Goal: Task Accomplishment & Management: Use online tool/utility

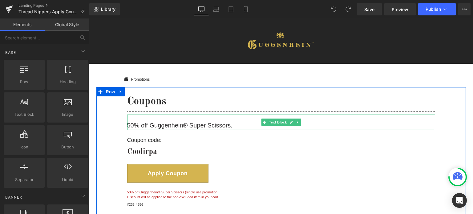
click at [191, 125] on p "50% off Guggenhein® Super Scissors." at bounding box center [281, 125] width 308 height 9
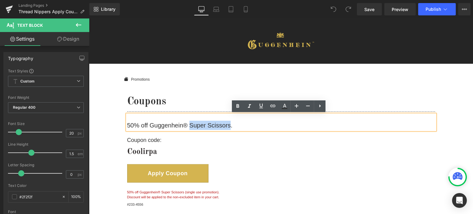
drag, startPoint x: 187, startPoint y: 125, endPoint x: 227, endPoint y: 125, distance: 39.7
click at [227, 125] on p "50% off Guggenhein® Super Scissors." at bounding box center [281, 125] width 308 height 9
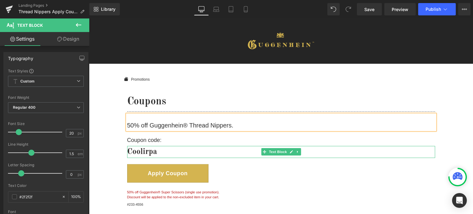
click at [151, 153] on strong "Coolirpa" at bounding box center [142, 152] width 30 height 8
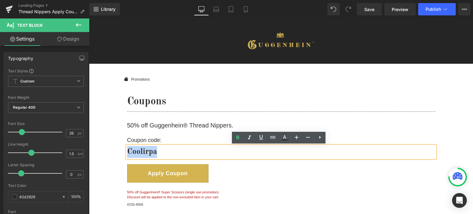
drag, startPoint x: 155, startPoint y: 151, endPoint x: 127, endPoint y: 151, distance: 28.3
click at [127, 151] on p "Coolirpa" at bounding box center [281, 152] width 308 height 12
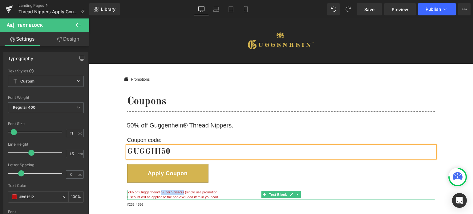
drag, startPoint x: 181, startPoint y: 192, endPoint x: 159, endPoint y: 192, distance: 22.8
click at [159, 192] on p "50% off Guggenhein® Super Scissors (single use promotion)." at bounding box center [281, 192] width 308 height 5
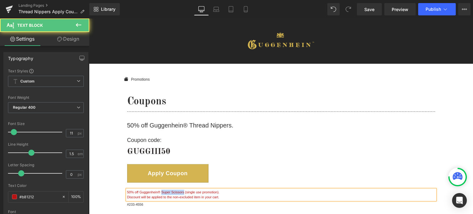
click at [168, 192] on p "50% off Guggenhein® Super Scissors (single use promotion)." at bounding box center [281, 192] width 308 height 5
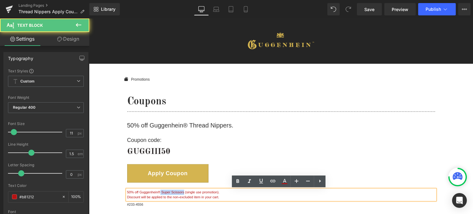
drag, startPoint x: 181, startPoint y: 192, endPoint x: 158, endPoint y: 192, distance: 23.4
click at [158, 192] on p "50% off Guggenhein® Super Scissors (single use promotion)." at bounding box center [281, 192] width 308 height 5
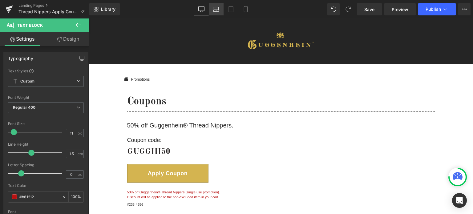
click at [218, 12] on link "Laptop" at bounding box center [216, 9] width 15 height 12
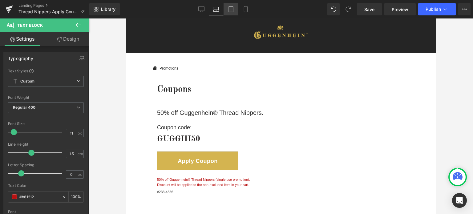
click at [231, 10] on icon at bounding box center [231, 9] width 6 height 6
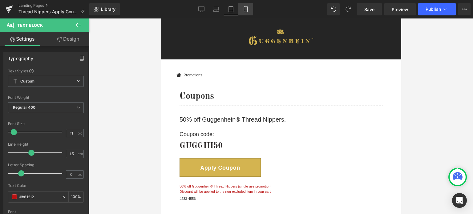
click at [247, 10] on icon at bounding box center [246, 9] width 6 height 6
type input "100"
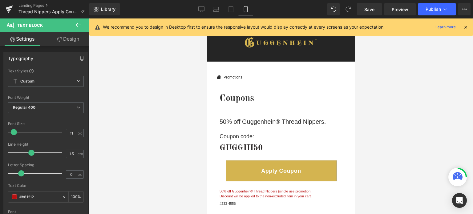
scroll to position [0, 0]
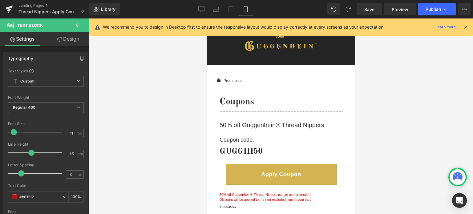
drag, startPoint x: 465, startPoint y: 28, endPoint x: 441, endPoint y: 29, distance: 24.0
click at [465, 28] on icon at bounding box center [466, 27] width 6 height 6
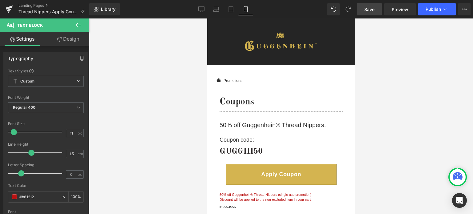
click at [371, 10] on span "Save" at bounding box center [369, 9] width 10 height 6
click at [441, 7] on button "Publish" at bounding box center [437, 9] width 38 height 12
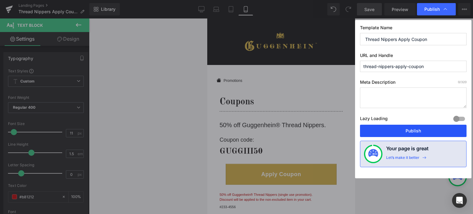
click at [412, 129] on button "Publish" at bounding box center [413, 131] width 107 height 12
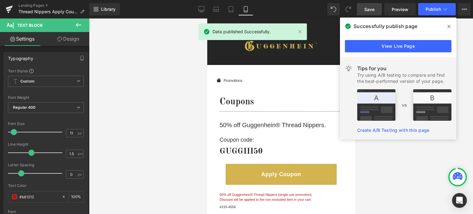
click at [449, 26] on icon at bounding box center [448, 26] width 3 height 3
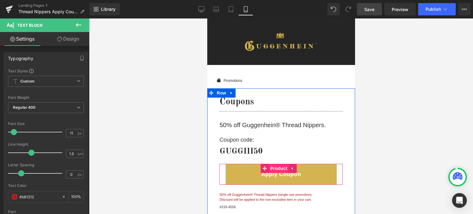
click at [280, 170] on span "Product" at bounding box center [278, 168] width 20 height 9
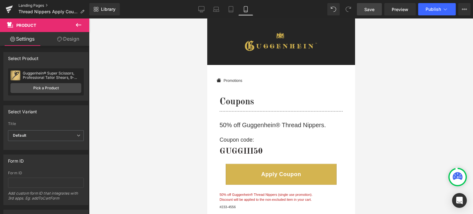
click at [39, 6] on link "Landing Pages" at bounding box center [53, 5] width 71 height 5
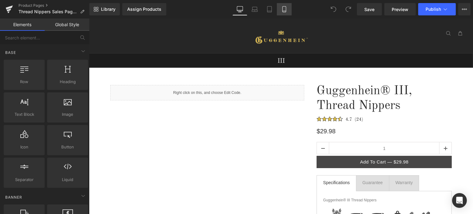
click at [285, 13] on link "Mobile" at bounding box center [284, 9] width 15 height 12
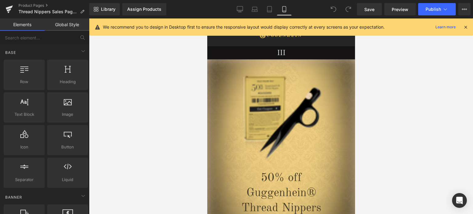
click at [465, 26] on icon at bounding box center [466, 27] width 6 height 6
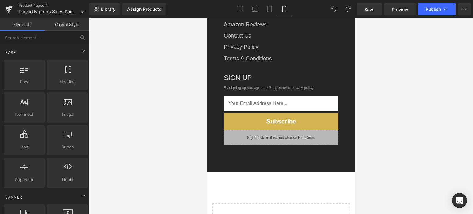
scroll to position [1811, 0]
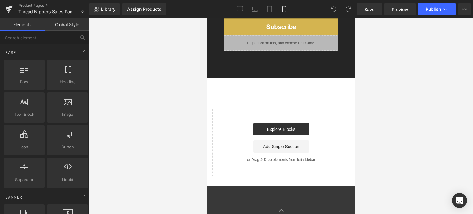
drag, startPoint x: 354, startPoint y: 34, endPoint x: 564, endPoint y: 225, distance: 283.5
click at [278, 123] on link "Explore Blocks" at bounding box center [280, 129] width 55 height 12
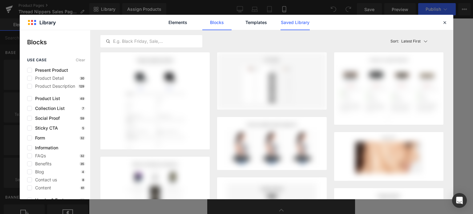
click at [0, 0] on link "Saved Library" at bounding box center [0, 0] width 0 height 0
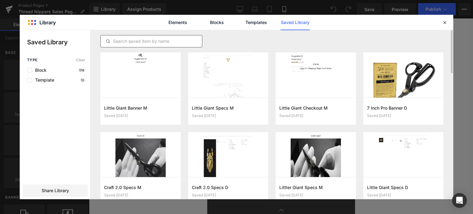
click at [137, 40] on input "text" at bounding box center [151, 41] width 101 height 7
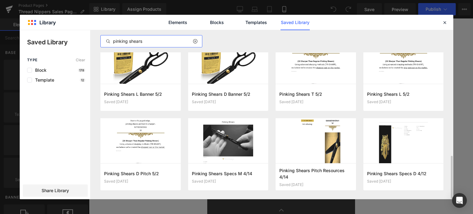
scroll to position [0, 0]
drag, startPoint x: 152, startPoint y: 41, endPoint x: 112, endPoint y: 45, distance: 39.9
click at [112, 45] on input "pinking shears" at bounding box center [151, 41] width 101 height 7
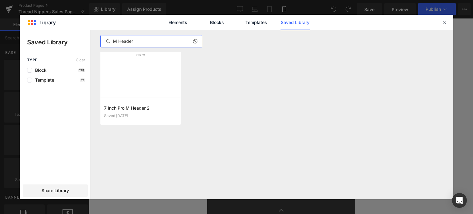
drag, startPoint x: 118, startPoint y: 40, endPoint x: 112, endPoint y: 41, distance: 5.9
click at [112, 41] on input "M Header" at bounding box center [151, 41] width 101 height 7
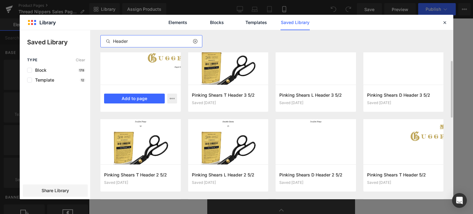
scroll to position [62, 0]
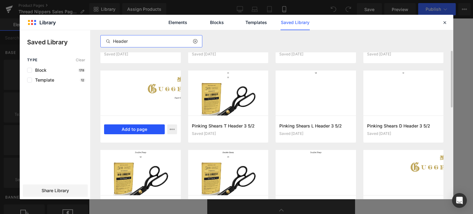
type input "Header"
click at [135, 129] on button "Add to page" at bounding box center [134, 129] width 61 height 10
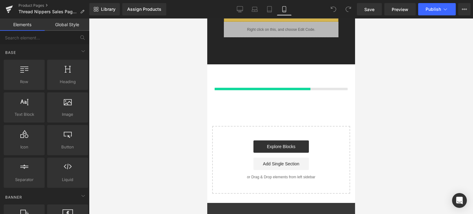
scroll to position [1825, 0]
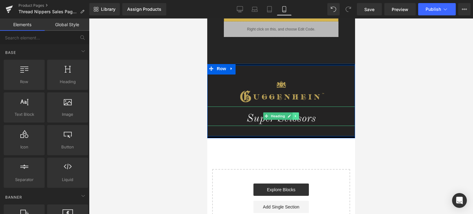
click at [294, 114] on icon at bounding box center [295, 116] width 3 height 4
click at [297, 115] on icon at bounding box center [298, 116] width 3 height 3
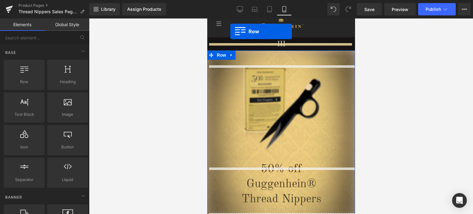
scroll to position [0, 0]
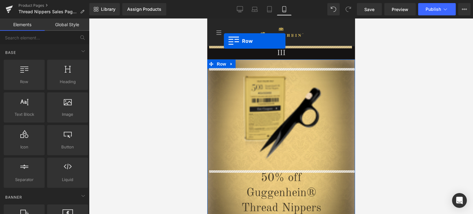
drag, startPoint x: 208, startPoint y: 53, endPoint x: 223, endPoint y: 41, distance: 19.5
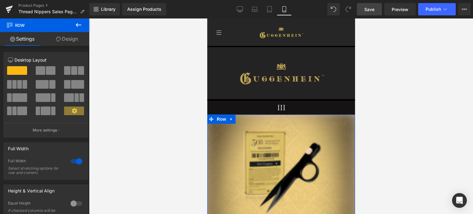
click at [372, 10] on span "Save" at bounding box center [369, 9] width 10 height 6
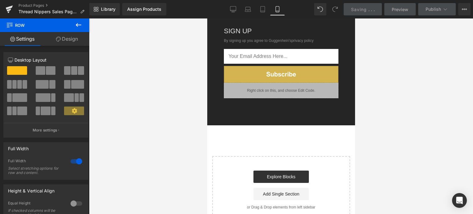
scroll to position [1823, 0]
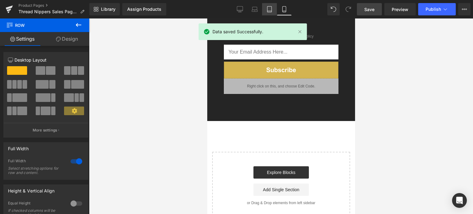
click at [270, 10] on icon at bounding box center [269, 9] width 6 height 6
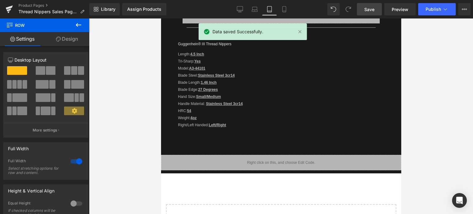
scroll to position [364, 0]
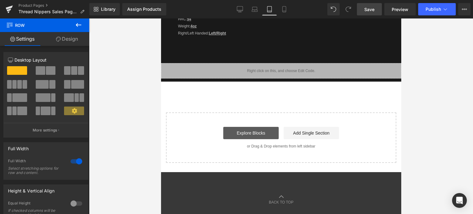
click at [254, 131] on link "Explore Blocks" at bounding box center [250, 133] width 55 height 12
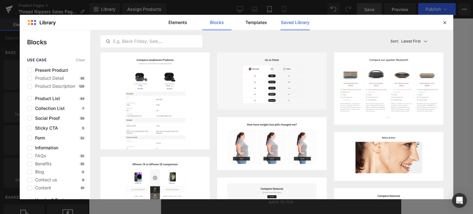
click at [291, 22] on link "Saved Library" at bounding box center [294, 22] width 29 height 15
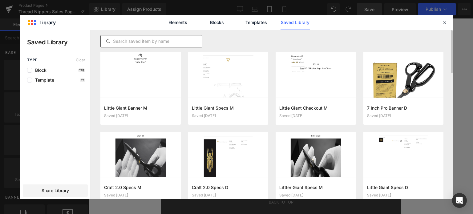
click at [164, 40] on input "text" at bounding box center [151, 41] width 101 height 7
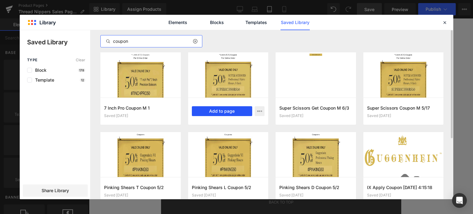
type input "coupon"
click at [227, 111] on button "Add to page" at bounding box center [222, 111] width 61 height 10
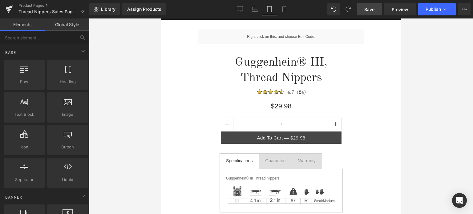
scroll to position [0, 0]
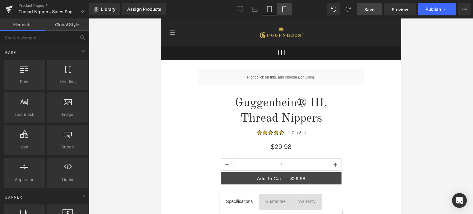
click at [287, 7] on icon at bounding box center [284, 9] width 6 height 6
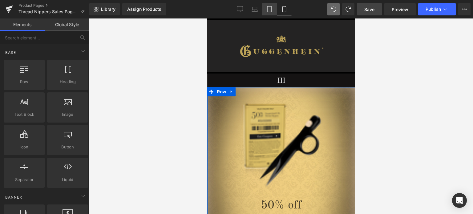
click at [272, 10] on icon at bounding box center [269, 9] width 4 height 6
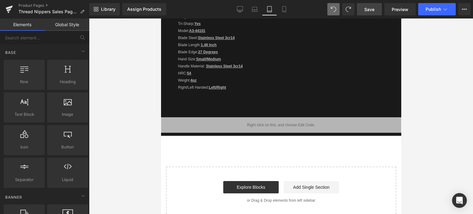
scroll to position [364, 0]
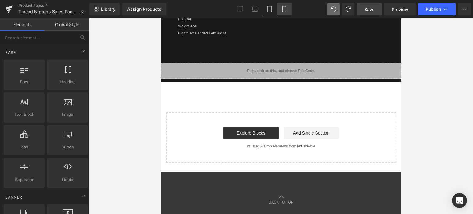
click at [288, 10] on link "Mobile" at bounding box center [284, 9] width 15 height 12
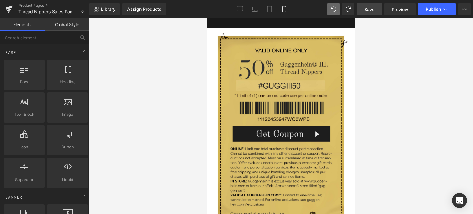
scroll to position [1866, 0]
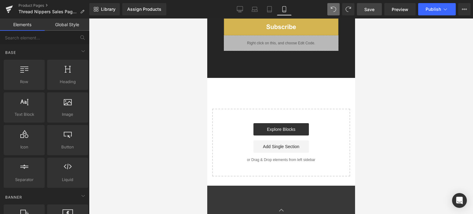
drag, startPoint x: 351, startPoint y: 179, endPoint x: 563, endPoint y: 226, distance: 216.8
click at [281, 123] on link "Explore Blocks" at bounding box center [280, 129] width 55 height 12
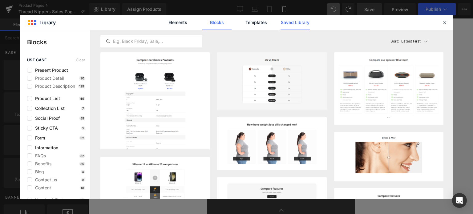
click at [0, 0] on link "Saved Library" at bounding box center [0, 0] width 0 height 0
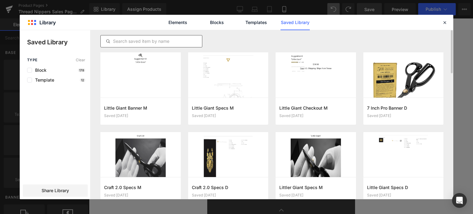
click at [133, 43] on input "text" at bounding box center [151, 41] width 101 height 7
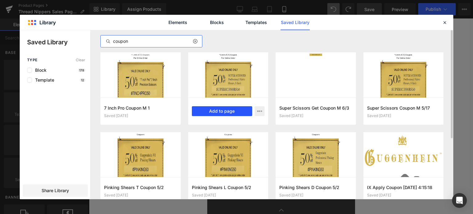
type input "coupon"
click at [223, 110] on button "Add to page" at bounding box center [222, 111] width 61 height 10
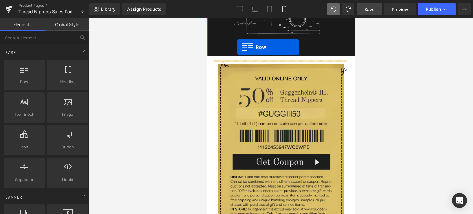
scroll to position [1345, 0]
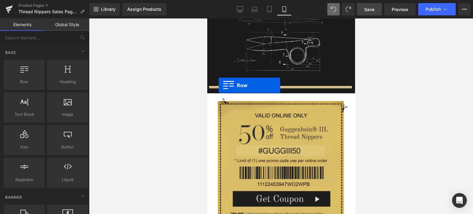
drag, startPoint x: 210, startPoint y: 176, endPoint x: 218, endPoint y: 85, distance: 91.2
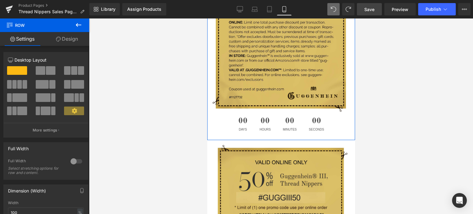
scroll to position [1622, 0]
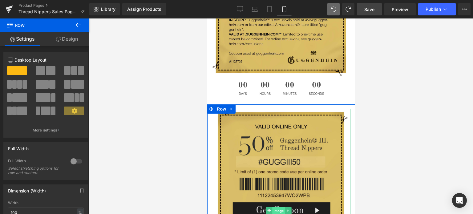
click at [277, 207] on span "Image" at bounding box center [278, 210] width 13 height 7
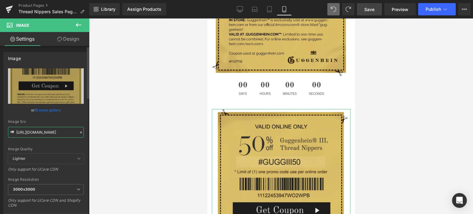
click at [43, 132] on input "[URL][DOMAIN_NAME]" at bounding box center [46, 132] width 76 height 11
drag, startPoint x: 77, startPoint y: 147, endPoint x: 79, endPoint y: 136, distance: 10.7
click at [78, 147] on div "Image Quality" at bounding box center [46, 149] width 76 height 4
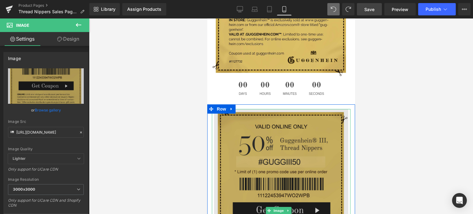
scroll to position [1468, 0]
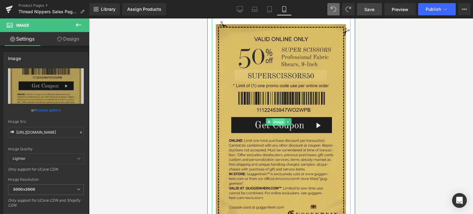
click at [279, 118] on span "Image" at bounding box center [278, 121] width 13 height 7
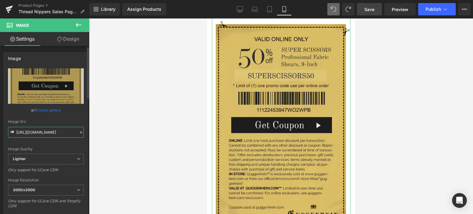
click at [45, 135] on input "[URL][DOMAIN_NAME]" at bounding box center [46, 132] width 76 height 11
paste input "[DOMAIN_NAME][URL]"
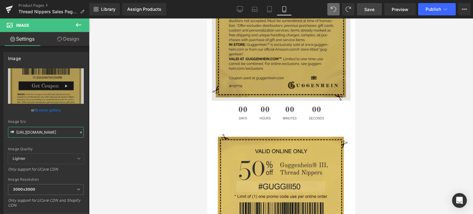
scroll to position [1622, 0]
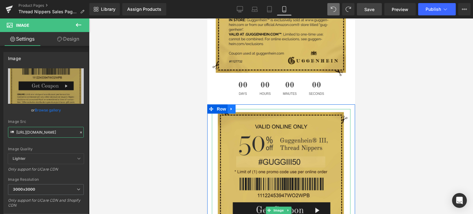
type input "[URL][DOMAIN_NAME]"
click at [232, 107] on icon at bounding box center [231, 109] width 4 height 5
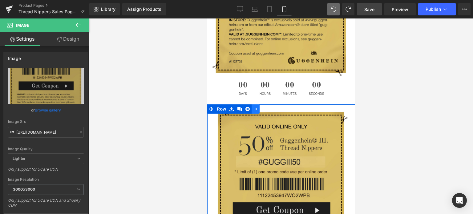
scroll to position [0, 0]
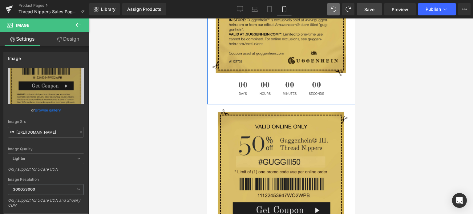
click at [276, 87] on div "00 Days 00 Hours 00 Minutes 00 Seconds Countdown Timer" at bounding box center [280, 89] width 139 height 26
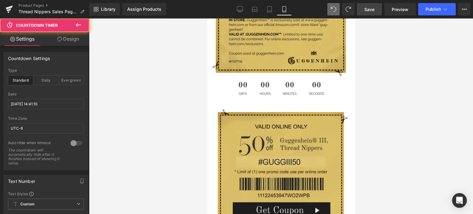
click at [431, 106] on div at bounding box center [281, 115] width 384 height 195
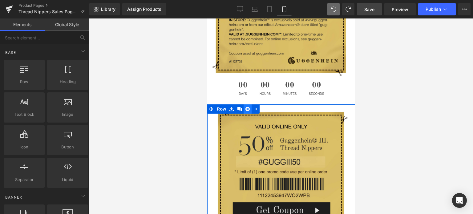
click at [248, 107] on icon at bounding box center [247, 109] width 4 height 4
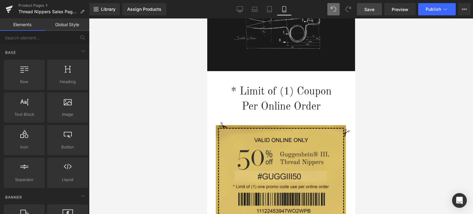
scroll to position [1345, 0]
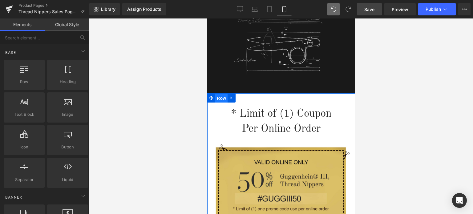
click at [218, 94] on span "Row" at bounding box center [221, 98] width 12 height 9
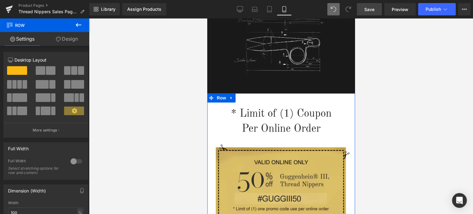
click at [65, 39] on link "Design" at bounding box center [67, 39] width 45 height 14
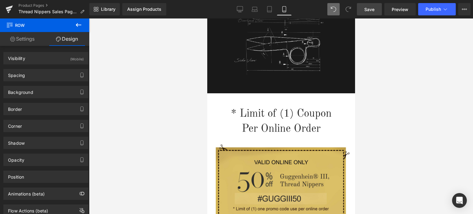
click at [79, 23] on icon at bounding box center [78, 24] width 7 height 7
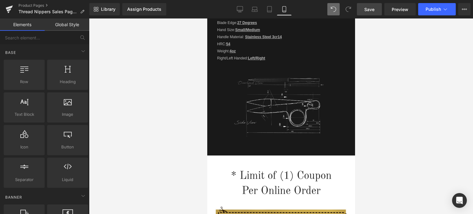
scroll to position [1408, 0]
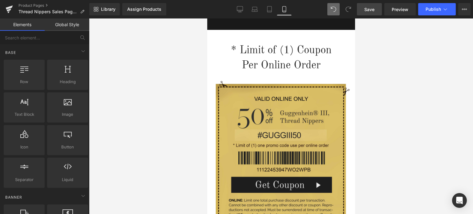
drag, startPoint x: 352, startPoint y: 148, endPoint x: 562, endPoint y: 171, distance: 210.9
click at [371, 9] on span "Save" at bounding box center [369, 9] width 10 height 6
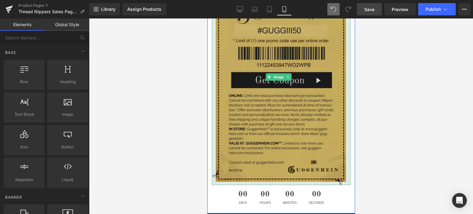
scroll to position [1531, 0]
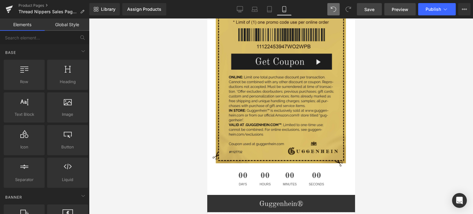
click at [396, 12] on span "Preview" at bounding box center [400, 9] width 17 height 6
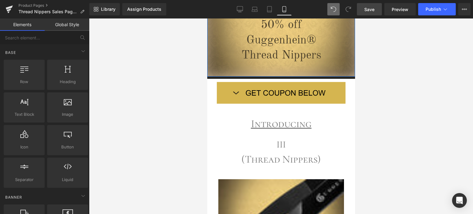
scroll to position [0, 0]
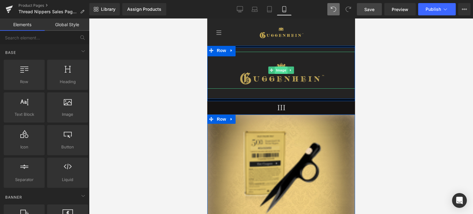
click at [280, 72] on span "Image" at bounding box center [280, 69] width 13 height 7
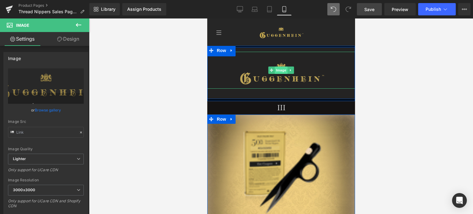
click at [279, 72] on span "Image" at bounding box center [280, 69] width 13 height 7
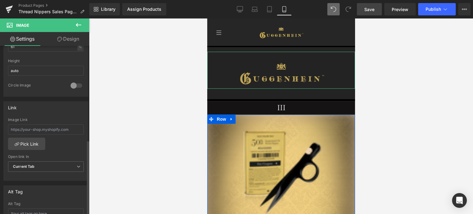
scroll to position [215, 0]
click at [30, 128] on input "text" at bounding box center [46, 129] width 76 height 10
paste input "[URL][DOMAIN_NAME]"
type input "[URL][DOMAIN_NAME]"
click at [84, 152] on div "Image Link [URL][DOMAIN_NAME] Pick Link Current Tab New Tab Open link In Curren…" at bounding box center [46, 148] width 84 height 63
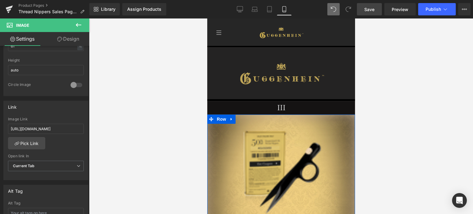
click at [374, 8] on span "Save" at bounding box center [369, 9] width 10 height 6
click at [465, 9] on icon at bounding box center [465, 9] width 2 height 1
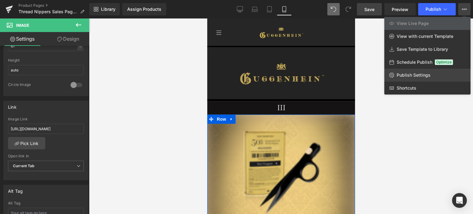
click at [409, 78] on span "Publish Settings" at bounding box center [413, 75] width 34 height 6
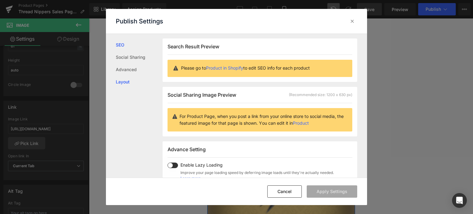
click at [124, 84] on link "Layout" at bounding box center [139, 82] width 47 height 12
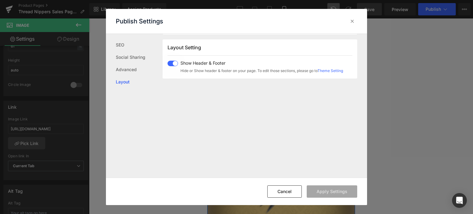
scroll to position [152, 0]
click at [172, 62] on span at bounding box center [172, 63] width 10 height 6
click at [325, 188] on button "Apply Settings" at bounding box center [332, 191] width 50 height 12
click at [353, 20] on icon at bounding box center [352, 21] width 6 height 6
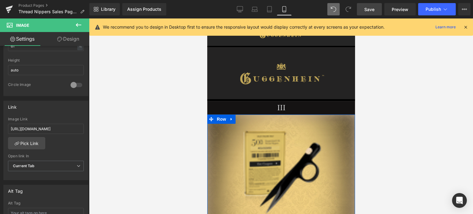
click at [463, 26] on icon at bounding box center [466, 27] width 6 height 6
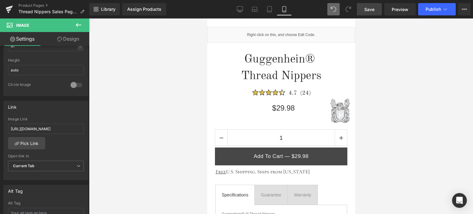
scroll to position [763, 0]
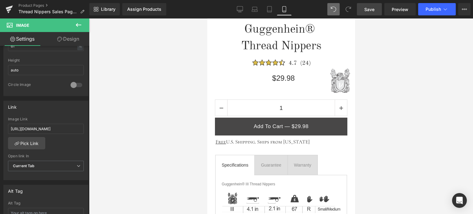
click at [77, 25] on icon at bounding box center [79, 25] width 6 height 4
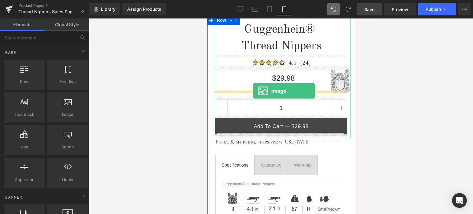
drag, startPoint x: 279, startPoint y: 131, endPoint x: 253, endPoint y: 91, distance: 47.4
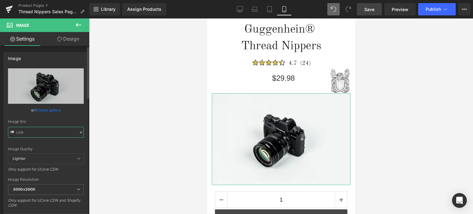
click at [41, 135] on input "text" at bounding box center [46, 132] width 76 height 11
paste input "[URL][DOMAIN_NAME]"
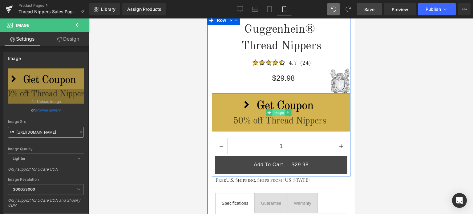
click at [278, 111] on span "Image" at bounding box center [278, 112] width 13 height 7
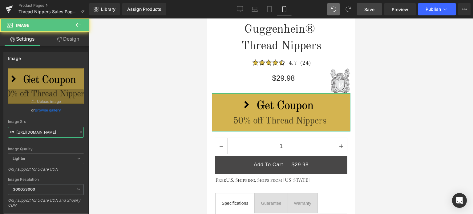
type input "[URL][DOMAIN_NAME]"
click at [74, 39] on link "Design" at bounding box center [68, 39] width 45 height 14
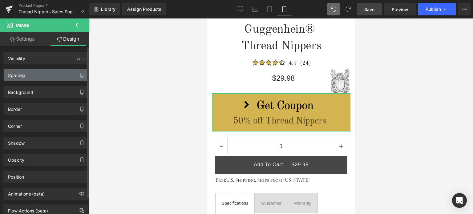
click at [36, 74] on div "Spacing" at bounding box center [46, 75] width 84 height 12
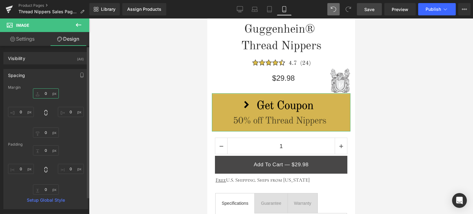
click at [46, 94] on input "text" at bounding box center [46, 93] width 26 height 10
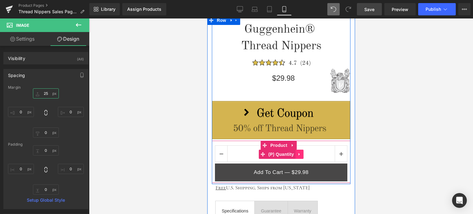
type input "25"
click at [298, 153] on icon at bounding box center [298, 154] width 1 height 3
click at [301, 152] on icon at bounding box center [303, 154] width 4 height 4
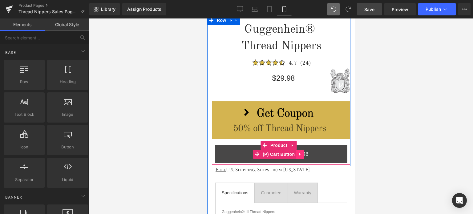
click at [300, 152] on icon at bounding box center [300, 154] width 4 height 5
click at [302, 152] on icon at bounding box center [304, 154] width 4 height 4
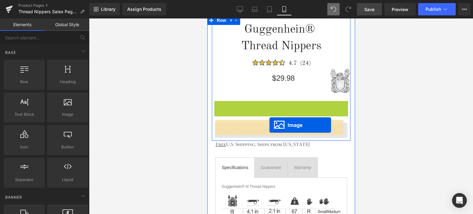
drag, startPoint x: 270, startPoint y: 116, endPoint x: 269, endPoint y: 125, distance: 8.6
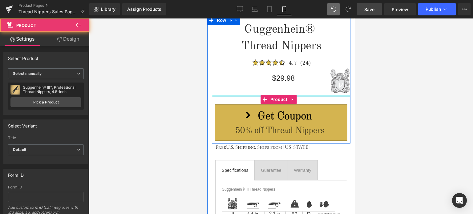
drag, startPoint x: 309, startPoint y: 95, endPoint x: 564, endPoint y: 115, distance: 255.1
click at [309, 92] on div "Guggenhein® Thread Nippers Heading Image $29.98 Heading Image Image Product" at bounding box center [280, 79] width 139 height 127
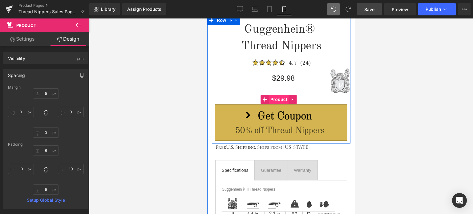
click at [275, 97] on span "Product" at bounding box center [278, 99] width 20 height 9
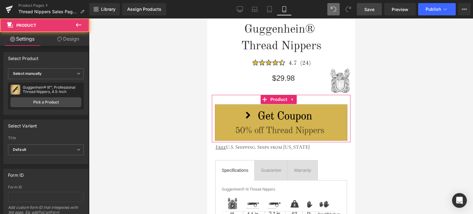
click at [76, 42] on link "Design" at bounding box center [68, 39] width 45 height 14
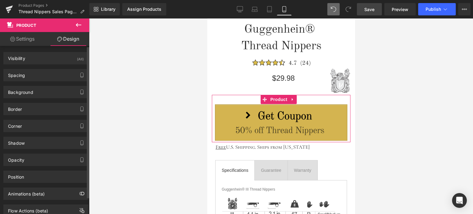
drag, startPoint x: 38, startPoint y: 74, endPoint x: 42, endPoint y: 66, distance: 8.9
click at [38, 74] on div "Spacing" at bounding box center [46, 75] width 84 height 12
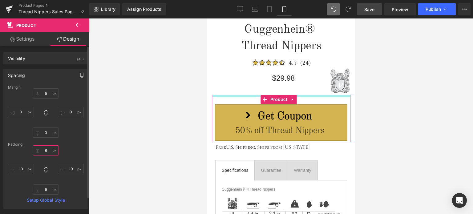
click at [47, 153] on input "6" at bounding box center [46, 150] width 26 height 10
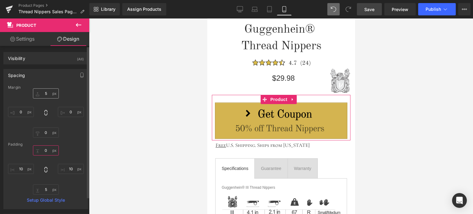
type input "0"
click at [48, 94] on input "5" at bounding box center [46, 93] width 26 height 10
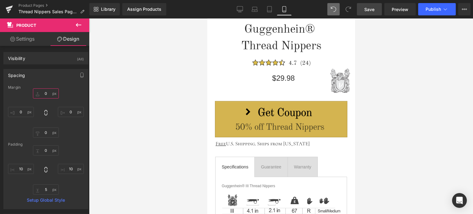
type input "0"
click at [371, 9] on span "Save" at bounding box center [369, 9] width 10 height 6
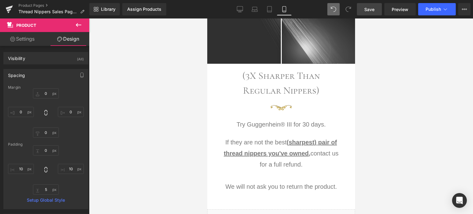
scroll to position [569, 0]
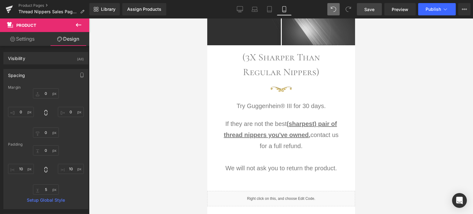
click at [373, 10] on span "Save" at bounding box center [369, 9] width 10 height 6
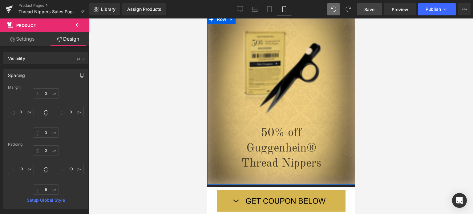
scroll to position [70, 0]
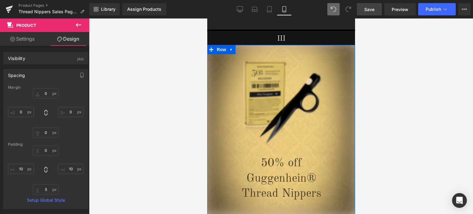
drag, startPoint x: 354, startPoint y: 83, endPoint x: 563, endPoint y: 60, distance: 209.9
click at [278, 104] on span "Image" at bounding box center [280, 104] width 13 height 7
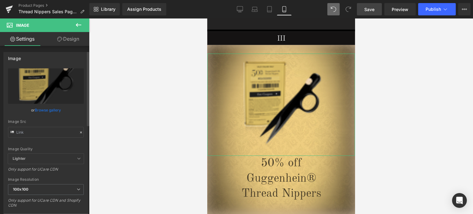
scroll to position [62, 0]
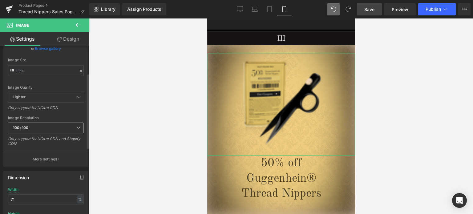
click at [48, 127] on span "100x100" at bounding box center [46, 128] width 76 height 11
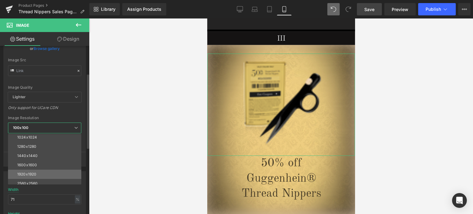
scroll to position [88, 0]
click at [39, 177] on li "3000x3000" at bounding box center [46, 179] width 76 height 9
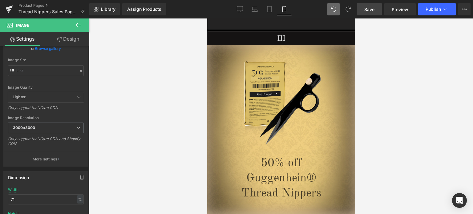
click at [369, 7] on span "Save" at bounding box center [369, 9] width 10 height 6
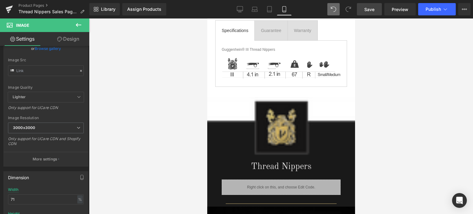
scroll to position [963, 0]
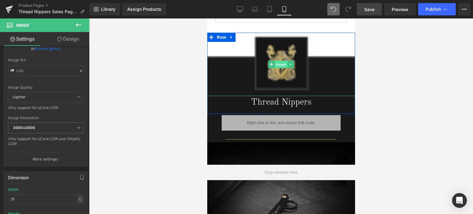
click at [278, 61] on span "Image" at bounding box center [280, 64] width 13 height 7
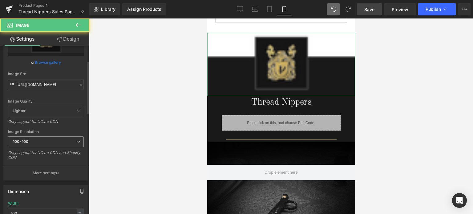
scroll to position [62, 0]
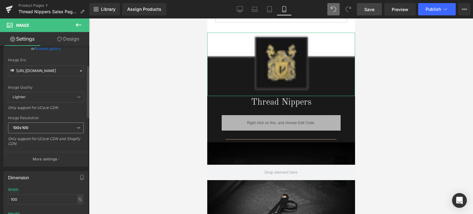
drag, startPoint x: 30, startPoint y: 129, endPoint x: 61, endPoint y: 159, distance: 42.9
click at [31, 129] on span "100x100" at bounding box center [46, 128] width 76 height 11
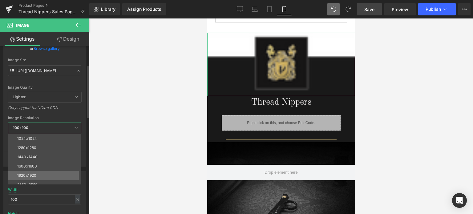
scroll to position [88, 0]
click at [48, 177] on li "3000x3000" at bounding box center [46, 179] width 76 height 9
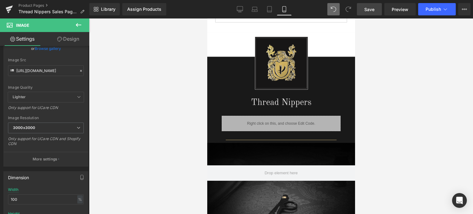
click at [372, 10] on span "Save" at bounding box center [369, 9] width 10 height 6
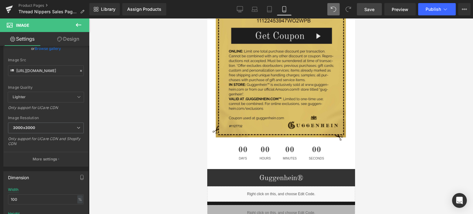
scroll to position [1564, 0]
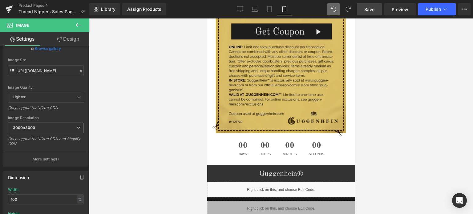
click at [78, 25] on icon at bounding box center [79, 25] width 6 height 4
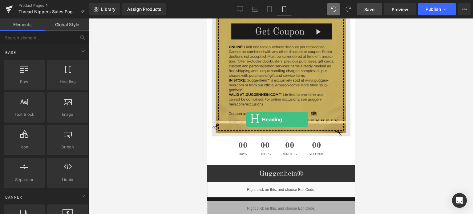
drag, startPoint x: 269, startPoint y: 93, endPoint x: 246, endPoint y: 119, distance: 35.2
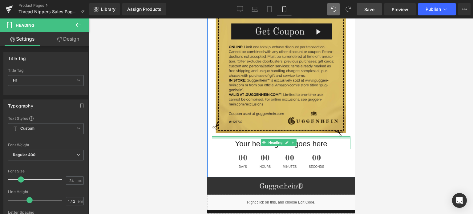
click at [322, 136] on div "Your heading text goes here Heading" at bounding box center [280, 142] width 139 height 13
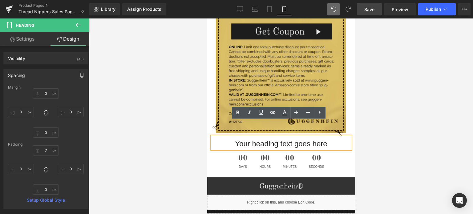
click at [306, 139] on h1 "Your heading text goes here" at bounding box center [280, 144] width 139 height 10
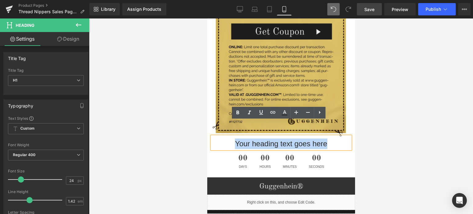
drag, startPoint x: 327, startPoint y: 127, endPoint x: 233, endPoint y: 129, distance: 93.9
click at [233, 139] on h1 "Your heading text goes here" at bounding box center [280, 144] width 139 height 10
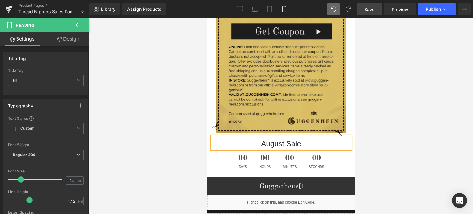
click at [420, 126] on div at bounding box center [281, 115] width 384 height 195
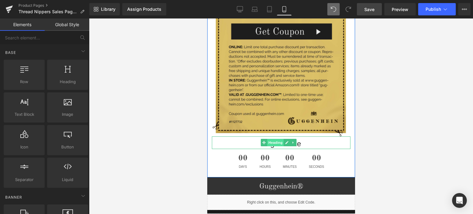
click at [276, 139] on span "Heading" at bounding box center [275, 142] width 17 height 7
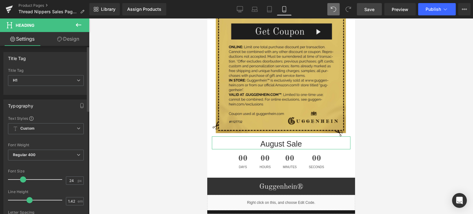
click at [24, 178] on span at bounding box center [23, 179] width 6 height 6
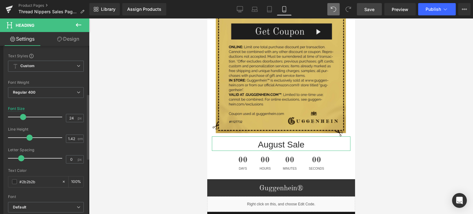
scroll to position [123, 0]
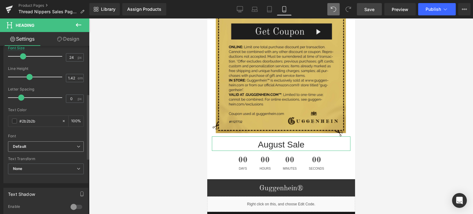
click at [38, 145] on b "Default" at bounding box center [45, 146] width 64 height 5
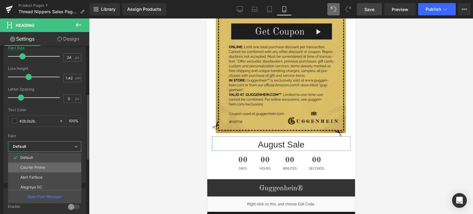
scroll to position [154, 0]
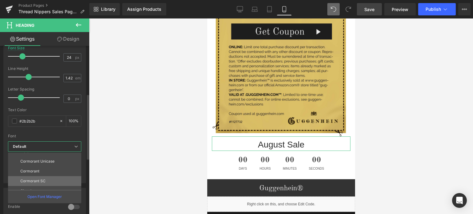
click at [50, 179] on li "Cormorant SC" at bounding box center [46, 181] width 76 height 10
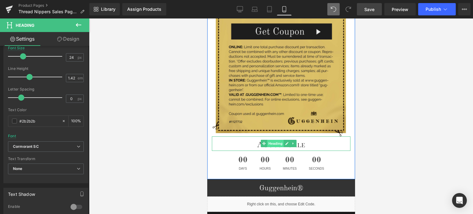
click at [279, 140] on span "Heading" at bounding box center [275, 143] width 17 height 7
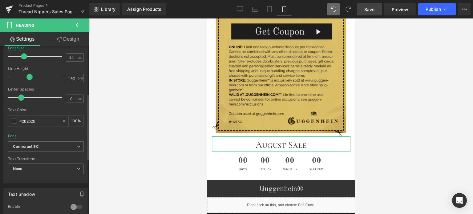
click at [24, 55] on span at bounding box center [24, 56] width 6 height 6
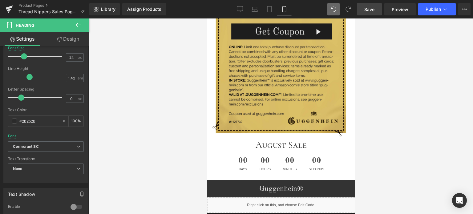
click at [371, 7] on span "Save" at bounding box center [369, 9] width 10 height 6
click at [370, 9] on span "Save" at bounding box center [369, 9] width 10 height 6
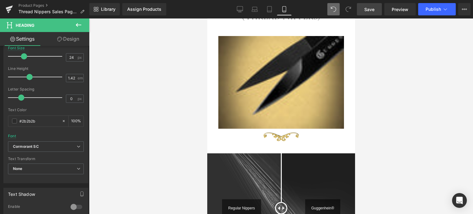
scroll to position [291, 0]
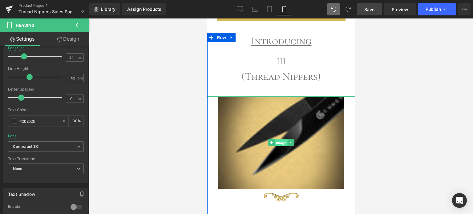
click at [280, 141] on span "Image" at bounding box center [280, 142] width 13 height 7
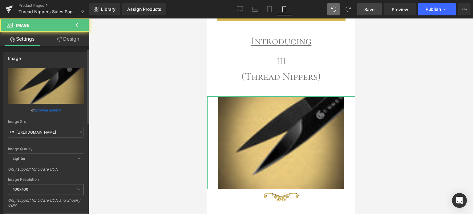
scroll to position [62, 0]
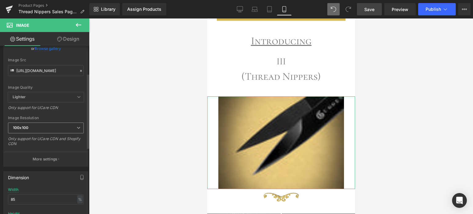
click at [42, 127] on span "100x100" at bounding box center [46, 128] width 76 height 11
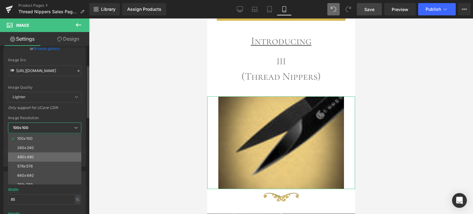
click at [37, 157] on li "480x480" at bounding box center [46, 156] width 76 height 9
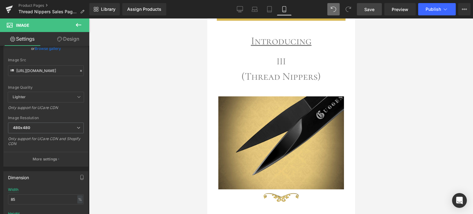
click at [371, 8] on span "Save" at bounding box center [369, 9] width 10 height 6
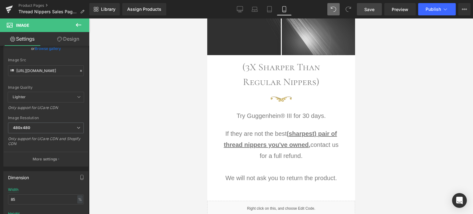
scroll to position [694, 0]
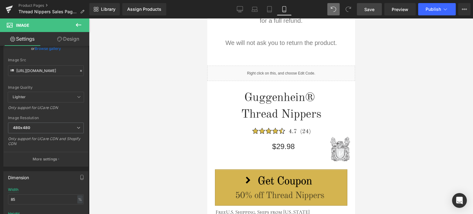
drag, startPoint x: 352, startPoint y: 57, endPoint x: 562, endPoint y: 111, distance: 216.9
click at [77, 23] on icon at bounding box center [78, 24] width 7 height 7
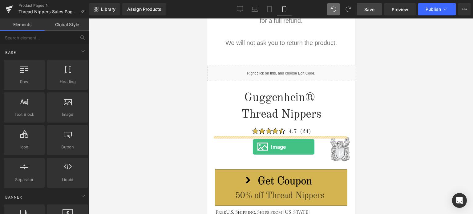
drag, startPoint x: 281, startPoint y: 126, endPoint x: 252, endPoint y: 147, distance: 35.0
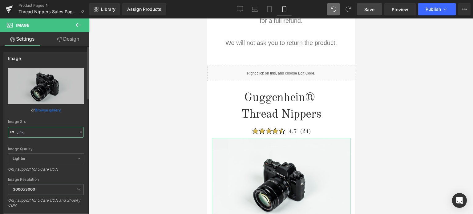
click at [48, 131] on input "text" at bounding box center [46, 132] width 76 height 11
paste input "[URL][DOMAIN_NAME]"
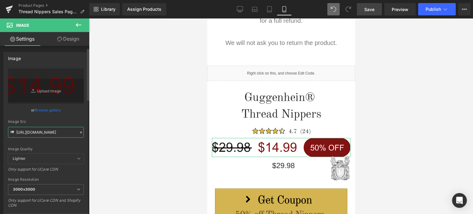
scroll to position [92, 0]
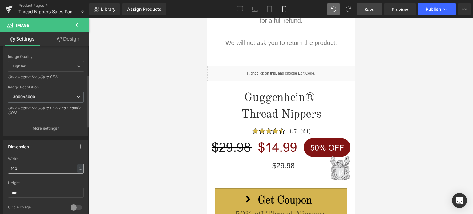
type input "[URL][DOMAIN_NAME]"
drag, startPoint x: 18, startPoint y: 168, endPoint x: 2, endPoint y: 168, distance: 16.0
click at [2, 168] on div "Dimension 100% Width 100 % % px auto Height auto 0 Circle Image" at bounding box center [46, 177] width 92 height 83
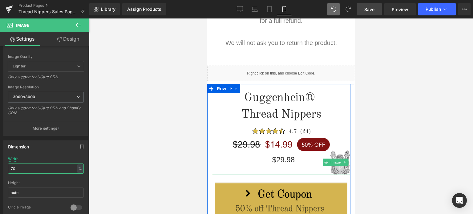
type input "70"
click at [342, 160] on link at bounding box center [345, 162] width 6 height 7
click at [325, 159] on link "Image" at bounding box center [322, 162] width 19 height 7
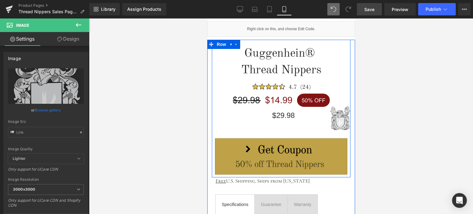
scroll to position [756, 0]
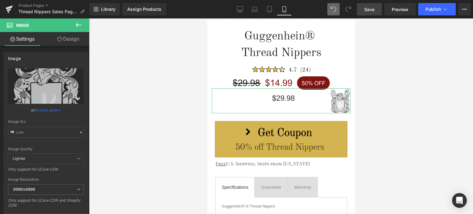
click at [63, 42] on link "Design" at bounding box center [68, 39] width 45 height 14
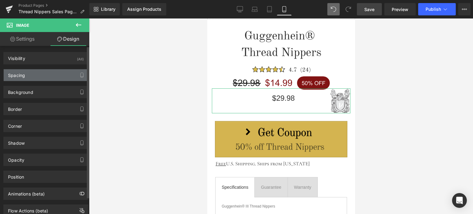
click at [34, 72] on div "Spacing" at bounding box center [46, 75] width 84 height 12
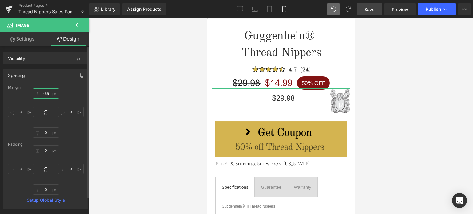
click at [49, 92] on input "-55" at bounding box center [46, 93] width 26 height 10
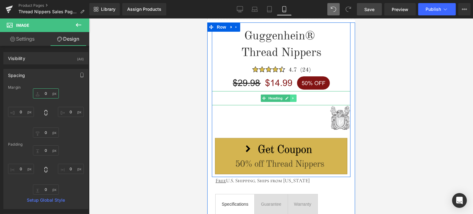
type input "0"
click at [293, 96] on icon at bounding box center [293, 98] width 3 height 4
click at [295, 97] on icon at bounding box center [296, 97] width 3 height 3
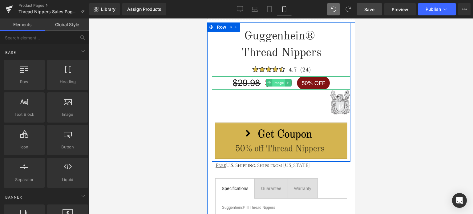
click at [278, 82] on span "Image" at bounding box center [278, 82] width 13 height 7
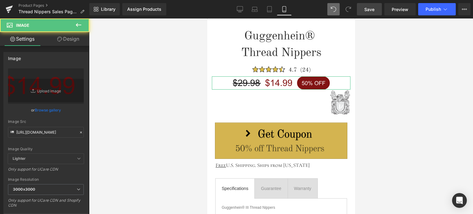
click at [67, 42] on link "Design" at bounding box center [68, 39] width 45 height 14
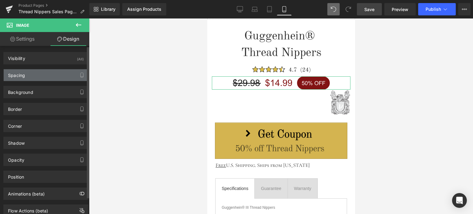
click at [46, 74] on div "Spacing" at bounding box center [46, 75] width 84 height 12
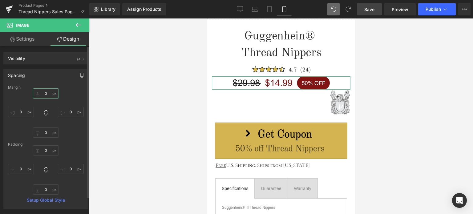
click at [48, 93] on input "0" at bounding box center [46, 93] width 26 height 10
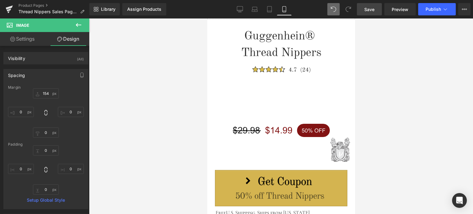
click at [336, 10] on icon at bounding box center [334, 9] width 6 height 6
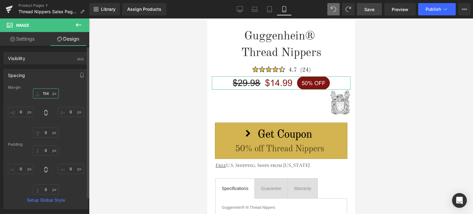
click at [46, 95] on input "154" at bounding box center [46, 93] width 26 height 10
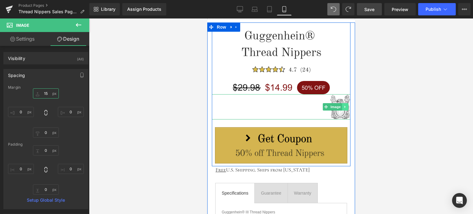
type input "15"
click at [342, 105] on link at bounding box center [345, 106] width 6 height 7
click at [325, 106] on link "Image" at bounding box center [332, 106] width 19 height 7
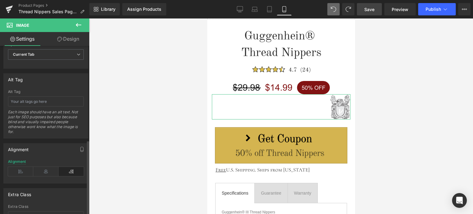
scroll to position [375, 0]
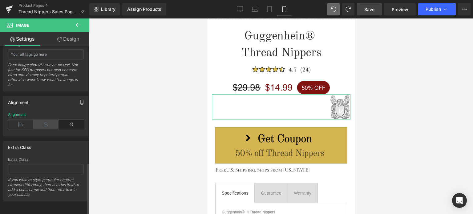
click at [42, 120] on icon at bounding box center [45, 124] width 25 height 9
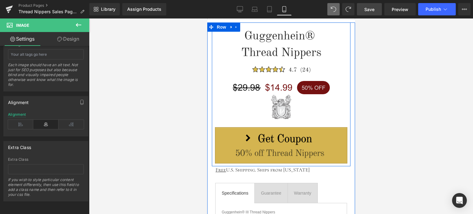
scroll to position [663, 0]
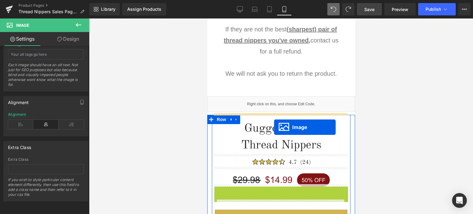
drag, startPoint x: 269, startPoint y: 196, endPoint x: 561, endPoint y: 139, distance: 297.9
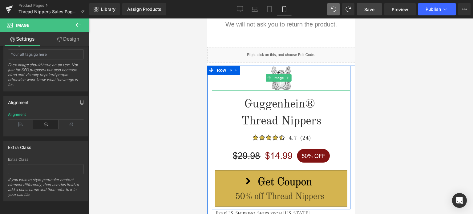
scroll to position [725, 0]
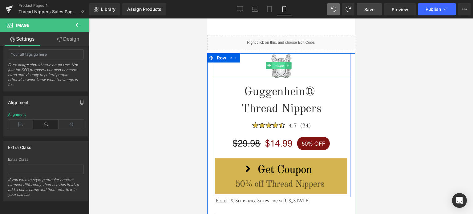
click at [278, 65] on span "Image" at bounding box center [278, 65] width 13 height 7
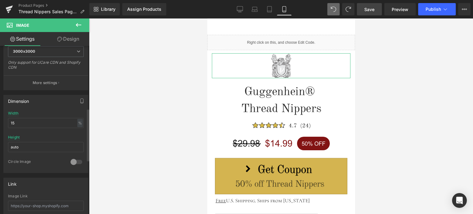
scroll to position [98, 0]
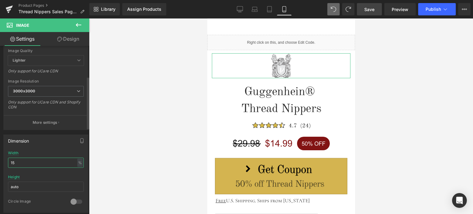
drag, startPoint x: 20, startPoint y: 163, endPoint x: 7, endPoint y: 163, distance: 12.3
click at [7, 163] on div "15% Width 15 % % px auto Height auto 0 Circle Image" at bounding box center [46, 182] width 84 height 62
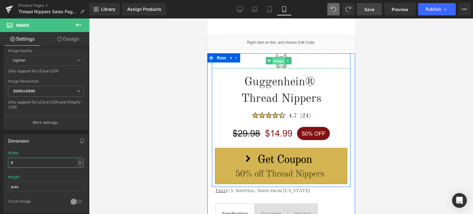
click at [276, 60] on span "Image" at bounding box center [278, 60] width 13 height 7
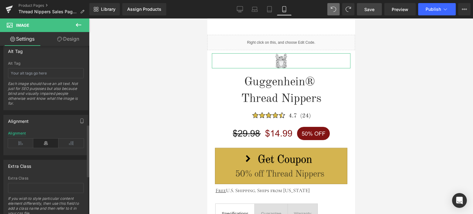
scroll to position [375, 0]
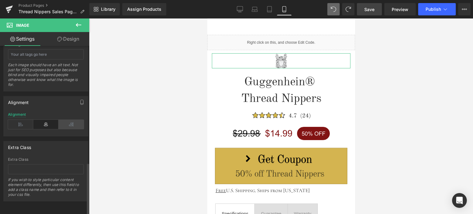
type input "9"
click at [74, 121] on icon at bounding box center [70, 124] width 25 height 9
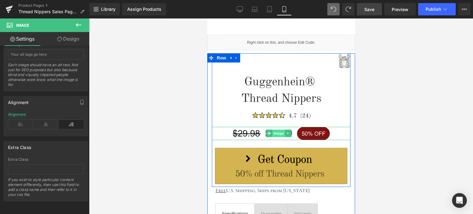
click at [278, 133] on span "Image" at bounding box center [278, 133] width 13 height 7
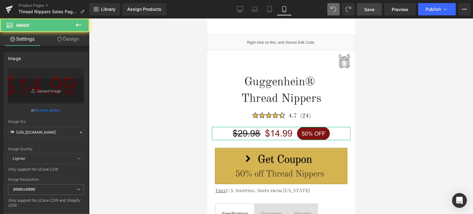
click at [70, 40] on link "Design" at bounding box center [68, 39] width 45 height 14
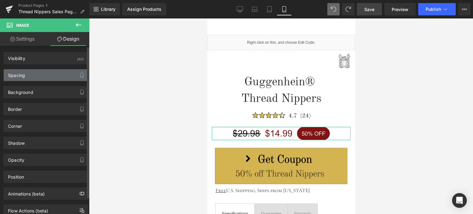
click at [36, 75] on div "Spacing" at bounding box center [46, 75] width 84 height 12
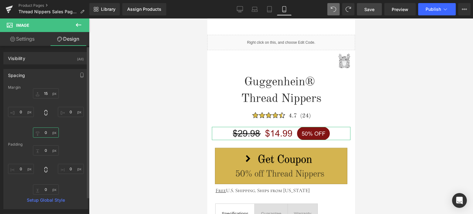
click at [47, 132] on input "0" at bounding box center [46, 132] width 26 height 10
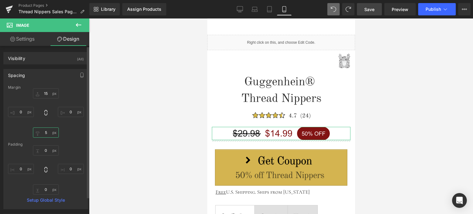
drag, startPoint x: 44, startPoint y: 133, endPoint x: 47, endPoint y: 133, distance: 3.1
click at [46, 133] on input "5" at bounding box center [46, 132] width 26 height 10
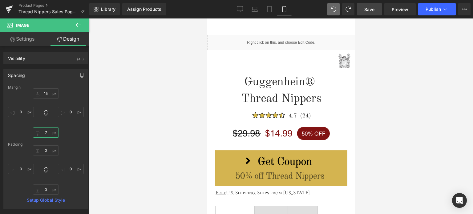
type input "7"
click at [371, 10] on span "Save" at bounding box center [369, 9] width 10 height 6
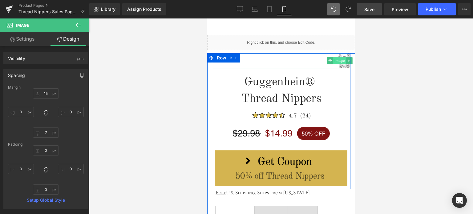
click at [339, 59] on span "Image" at bounding box center [339, 60] width 13 height 7
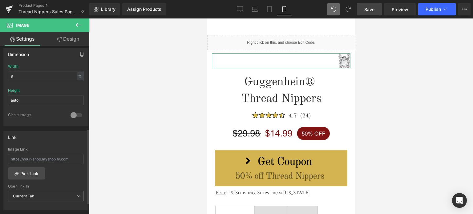
scroll to position [339, 0]
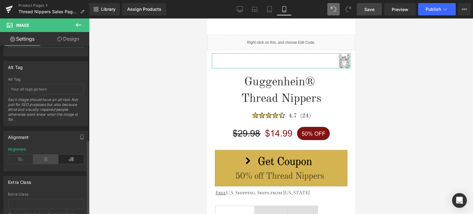
click at [42, 157] on icon at bounding box center [45, 159] width 25 height 9
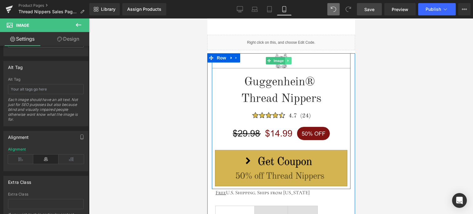
click at [288, 60] on icon at bounding box center [287, 61] width 3 height 4
click at [292, 60] on icon at bounding box center [290, 61] width 3 height 4
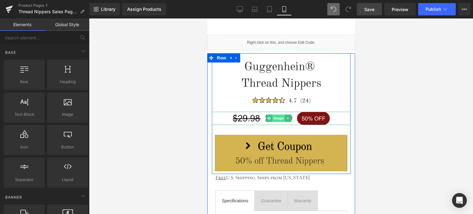
click at [275, 116] on span "Image" at bounding box center [278, 118] width 13 height 7
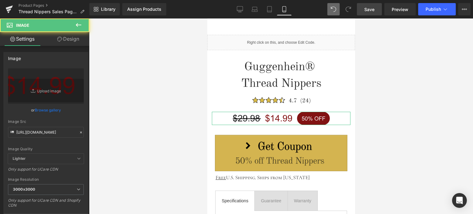
click at [64, 37] on link "Design" at bounding box center [68, 39] width 45 height 14
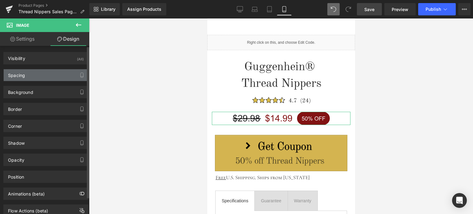
click at [40, 76] on div "Spacing" at bounding box center [46, 75] width 84 height 12
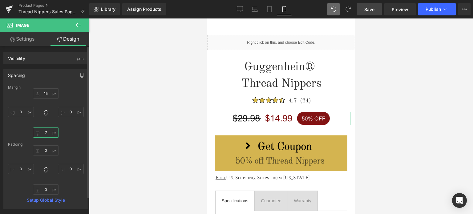
click at [49, 132] on input "7" at bounding box center [46, 132] width 26 height 10
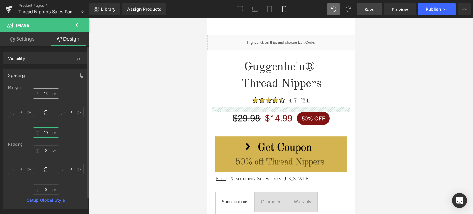
type input "10"
click at [47, 94] on input "15" at bounding box center [46, 93] width 26 height 10
click at [47, 93] on input "15" at bounding box center [46, 93] width 26 height 10
drag, startPoint x: 45, startPoint y: 93, endPoint x: 48, endPoint y: 93, distance: 3.4
click at [48, 93] on input "15" at bounding box center [46, 93] width 26 height 10
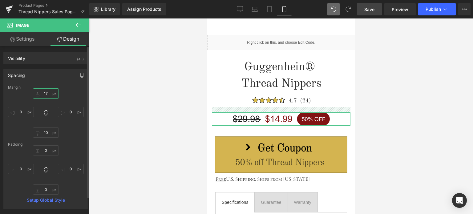
click at [46, 93] on input "17" at bounding box center [46, 93] width 26 height 10
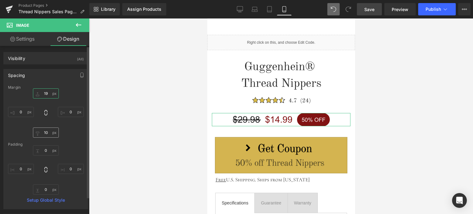
type input "19"
click at [46, 131] on input "10" at bounding box center [46, 132] width 26 height 10
click at [45, 131] on input "10" at bounding box center [46, 132] width 26 height 10
click at [47, 132] on input "10" at bounding box center [46, 132] width 26 height 10
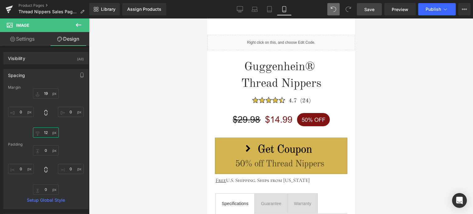
type input "12"
click at [368, 9] on span "Save" at bounding box center [369, 9] width 10 height 6
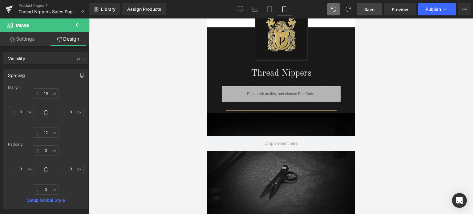
scroll to position [890, 0]
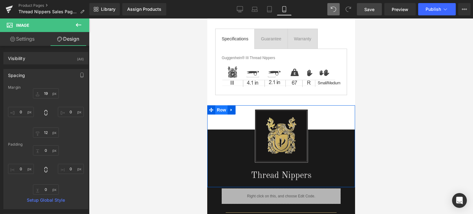
click at [220, 105] on span "Row" at bounding box center [221, 109] width 12 height 9
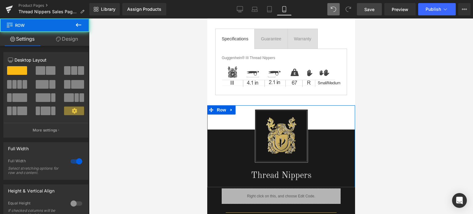
drag, startPoint x: 69, startPoint y: 38, endPoint x: 40, endPoint y: 69, distance: 41.8
click at [69, 38] on link "Design" at bounding box center [67, 39] width 45 height 14
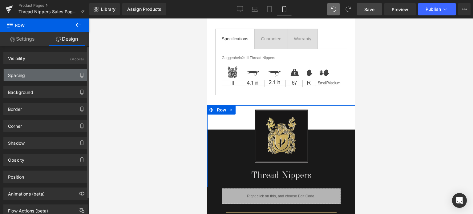
click at [33, 76] on div "Spacing" at bounding box center [46, 75] width 84 height 12
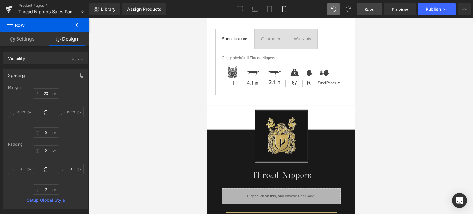
click at [376, 11] on link "Save" at bounding box center [369, 9] width 25 height 12
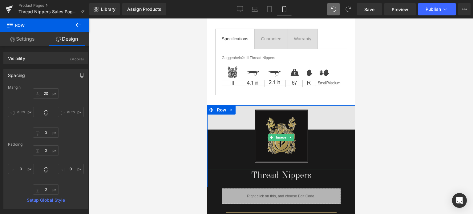
scroll to position [705, 0]
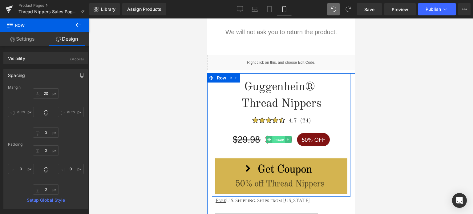
click at [277, 136] on span "Image" at bounding box center [278, 139] width 13 height 7
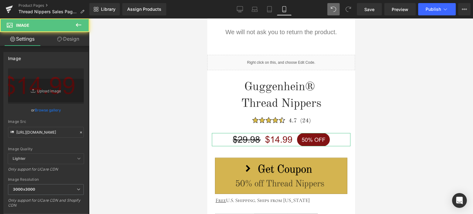
drag, startPoint x: 70, startPoint y: 40, endPoint x: 38, endPoint y: 76, distance: 48.2
click at [70, 40] on link "Design" at bounding box center [68, 39] width 45 height 14
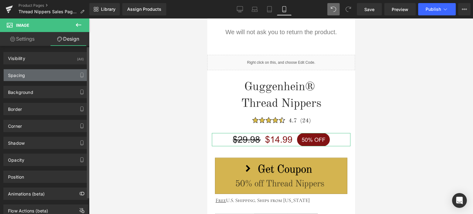
click at [36, 79] on div "Spacing" at bounding box center [46, 75] width 84 height 12
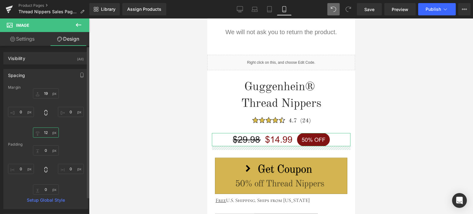
click at [49, 132] on input "12" at bounding box center [46, 132] width 26 height 10
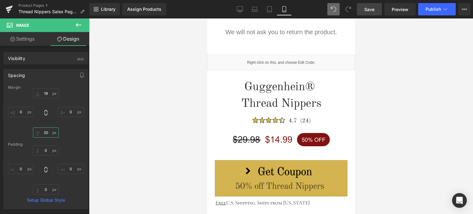
type input "20"
click at [368, 8] on span "Save" at bounding box center [369, 9] width 10 height 6
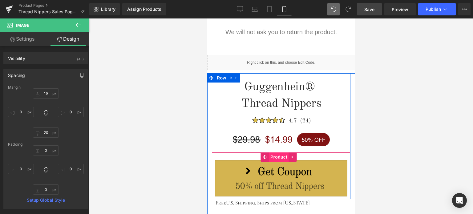
click at [279, 156] on span "Product" at bounding box center [278, 156] width 20 height 9
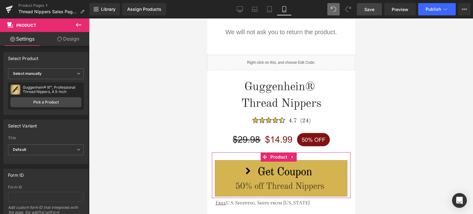
drag, startPoint x: 74, startPoint y: 39, endPoint x: 38, endPoint y: 76, distance: 51.4
click at [74, 39] on link "Design" at bounding box center [68, 39] width 45 height 14
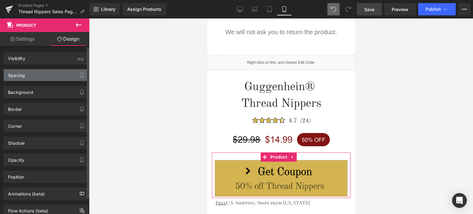
click at [38, 78] on div "Spacing" at bounding box center [46, 75] width 84 height 12
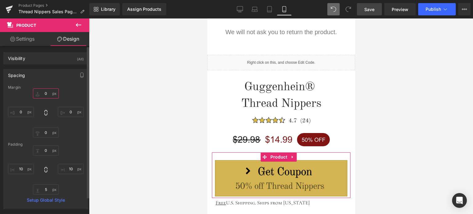
click at [47, 93] on input "0" at bounding box center [46, 93] width 26 height 10
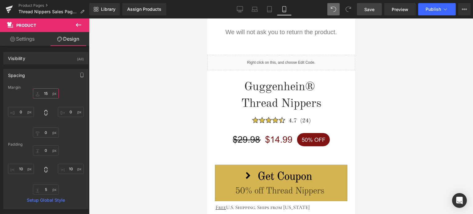
type input "15"
click at [369, 10] on span "Save" at bounding box center [369, 9] width 10 height 6
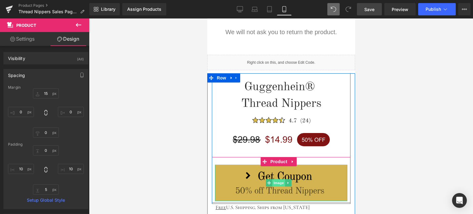
click at [276, 179] on span "Image" at bounding box center [278, 182] width 13 height 7
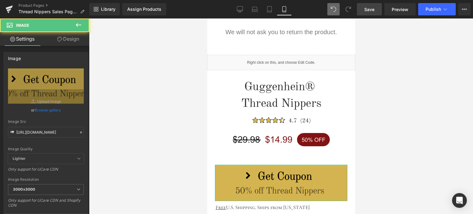
click at [67, 39] on link "Design" at bounding box center [68, 39] width 45 height 14
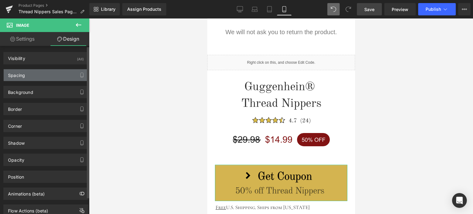
click at [34, 76] on div "Spacing" at bounding box center [46, 75] width 84 height 12
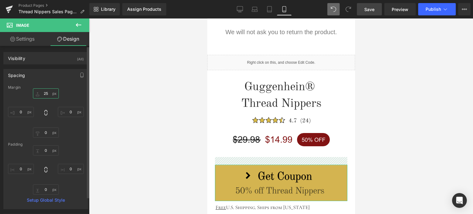
click at [47, 93] on input "25" at bounding box center [46, 93] width 26 height 10
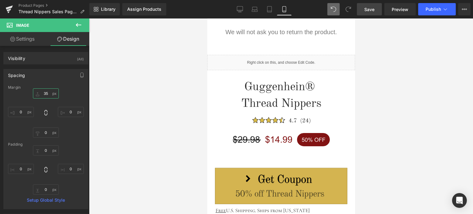
type input "35"
click at [369, 10] on span "Save" at bounding box center [369, 9] width 10 height 6
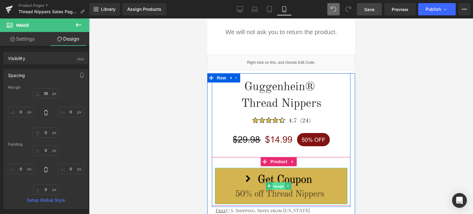
click at [278, 183] on span "Image" at bounding box center [278, 186] width 13 height 7
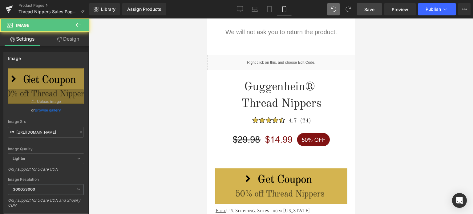
drag, startPoint x: 74, startPoint y: 40, endPoint x: 63, endPoint y: 63, distance: 25.5
click at [74, 40] on link "Design" at bounding box center [68, 39] width 45 height 14
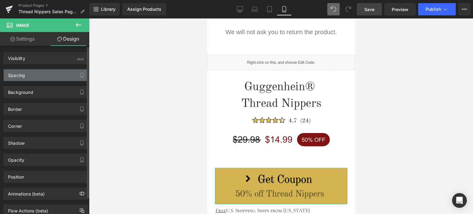
click at [40, 78] on div "Spacing" at bounding box center [46, 75] width 84 height 12
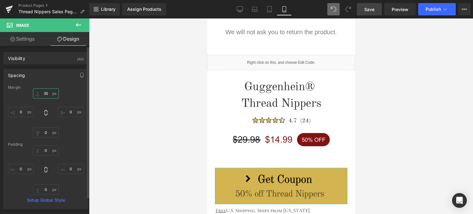
click at [46, 94] on input "35" at bounding box center [46, 93] width 26 height 10
click at [44, 93] on input "35" at bounding box center [46, 93] width 26 height 10
click at [42, 91] on input "35" at bounding box center [46, 93] width 26 height 10
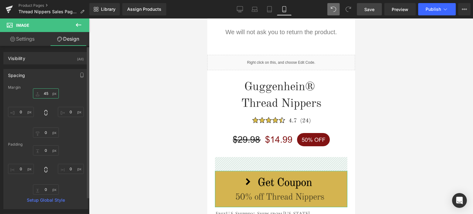
click at [47, 93] on input "45" at bounding box center [46, 93] width 26 height 10
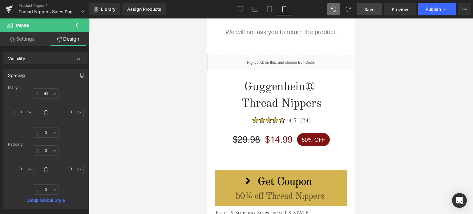
click at [369, 8] on span "Save" at bounding box center [369, 9] width 10 height 6
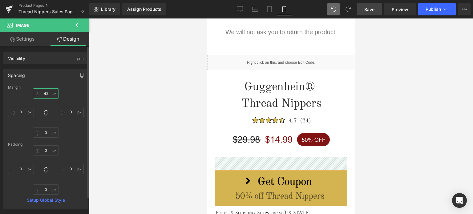
click at [49, 92] on input "42" at bounding box center [46, 93] width 26 height 10
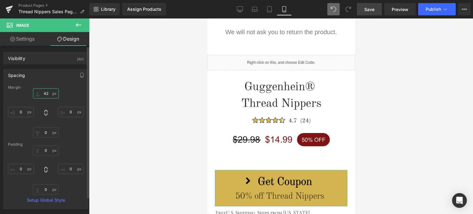
click at [45, 94] on input "42" at bounding box center [46, 93] width 26 height 10
click at [48, 93] on input "42" at bounding box center [46, 93] width 26 height 10
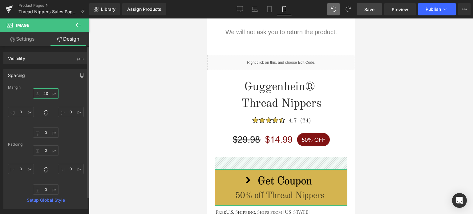
click at [42, 93] on input "40" at bounding box center [46, 93] width 26 height 10
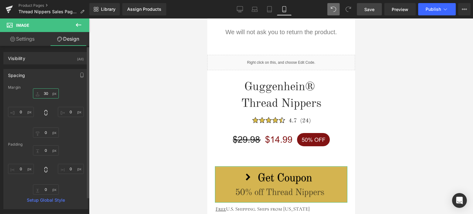
click at [47, 93] on input "30" at bounding box center [46, 93] width 26 height 10
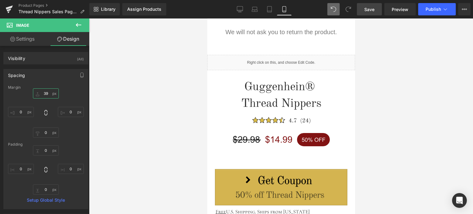
type input "39"
click at [374, 9] on span "Save" at bounding box center [369, 9] width 10 height 6
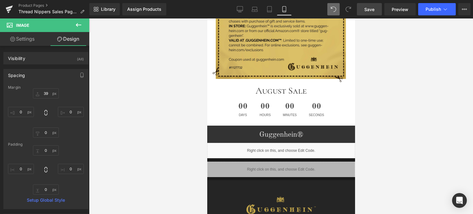
scroll to position [1630, 0]
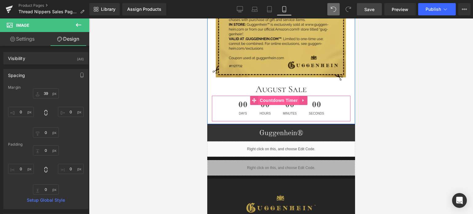
click at [273, 96] on span "Countdown Timer" at bounding box center [278, 100] width 41 height 9
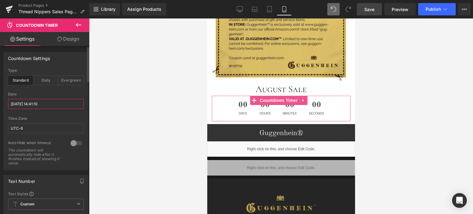
click at [24, 104] on input "[DATE] 14:41:10" at bounding box center [46, 104] width 76 height 10
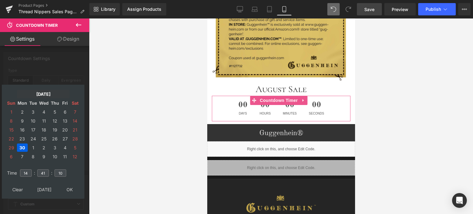
click at [43, 92] on td "[DATE]" at bounding box center [43, 94] width 53 height 8
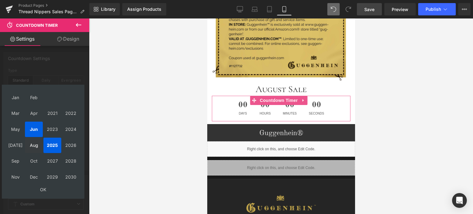
click at [35, 146] on td "Aug" at bounding box center [34, 145] width 18 height 15
click at [43, 191] on td "OK" at bounding box center [42, 189] width 73 height 8
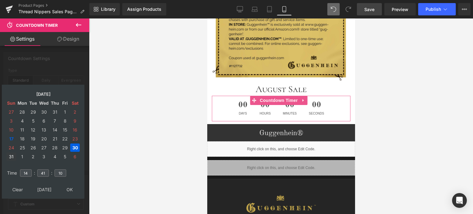
click at [11, 157] on td "31" at bounding box center [11, 156] width 10 height 8
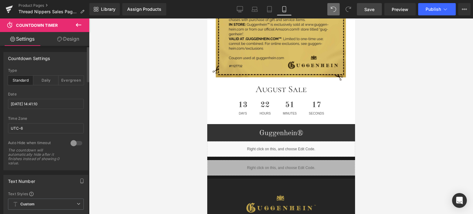
click at [373, 6] on span "Save" at bounding box center [369, 9] width 10 height 6
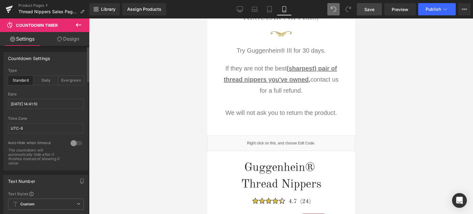
scroll to position [737, 0]
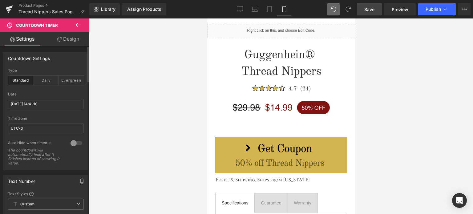
drag, startPoint x: 352, startPoint y: 171, endPoint x: 569, endPoint y: 114, distance: 224.2
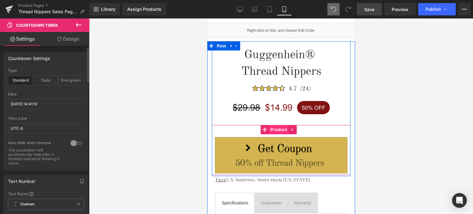
click at [276, 127] on span "Product" at bounding box center [278, 129] width 20 height 9
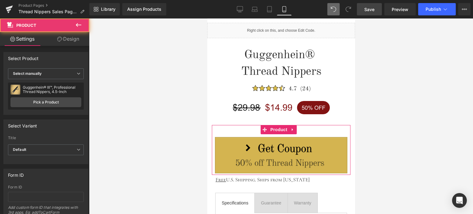
click at [67, 38] on link "Design" at bounding box center [68, 39] width 45 height 14
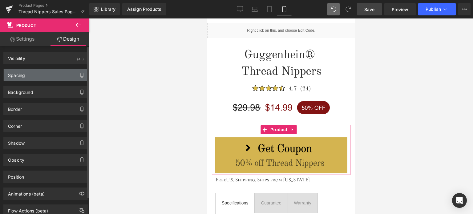
click at [37, 74] on div "Spacing" at bounding box center [46, 75] width 84 height 12
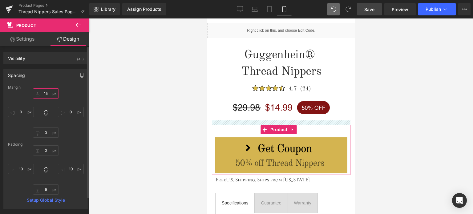
click at [49, 94] on input "15" at bounding box center [46, 93] width 26 height 10
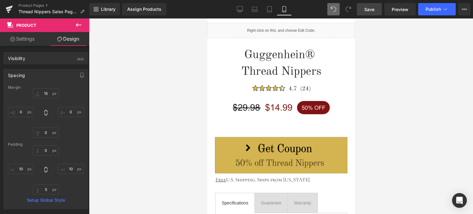
click at [369, 9] on span "Save" at bounding box center [369, 9] width 10 height 6
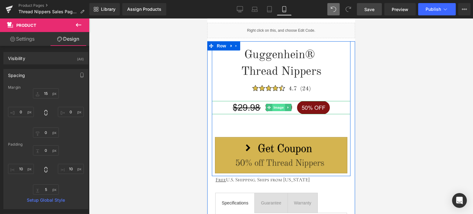
click at [278, 107] on span "Image" at bounding box center [278, 107] width 13 height 7
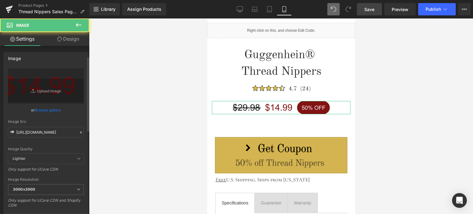
scroll to position [123, 0]
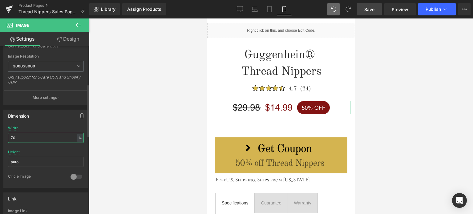
click at [16, 138] on input "70" at bounding box center [46, 138] width 76 height 10
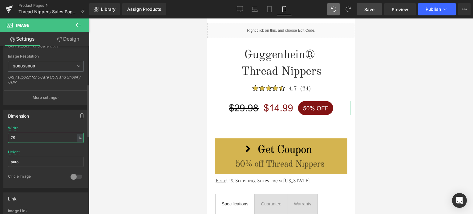
click at [15, 137] on input "75" at bounding box center [46, 138] width 76 height 10
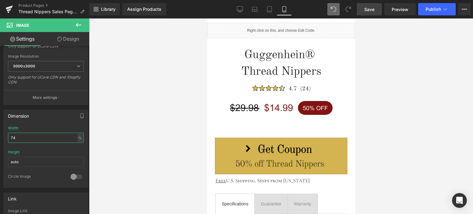
type input "74"
click at [372, 10] on span "Save" at bounding box center [369, 9] width 10 height 6
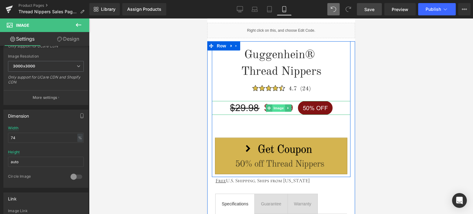
click at [276, 107] on span "Image" at bounding box center [278, 107] width 13 height 7
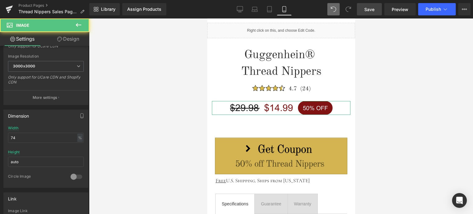
click at [70, 38] on link "Design" at bounding box center [68, 39] width 45 height 14
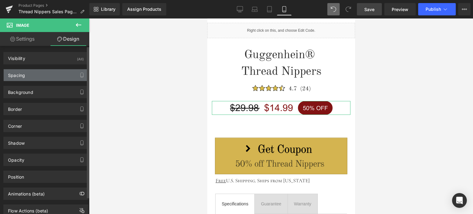
click at [37, 76] on div "Spacing" at bounding box center [46, 75] width 84 height 12
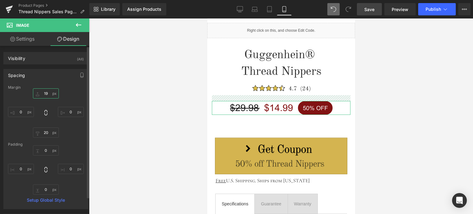
click at [49, 95] on input "19" at bounding box center [46, 93] width 26 height 10
click at [46, 94] on input "19" at bounding box center [46, 93] width 26 height 10
drag, startPoint x: 45, startPoint y: 93, endPoint x: 49, endPoint y: 93, distance: 3.4
click at [49, 93] on input "19" at bounding box center [46, 93] width 26 height 10
click at [47, 93] on input "19" at bounding box center [46, 93] width 26 height 10
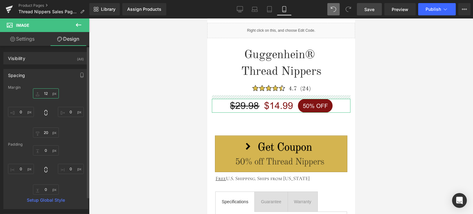
click at [47, 92] on input "12" at bounding box center [46, 93] width 26 height 10
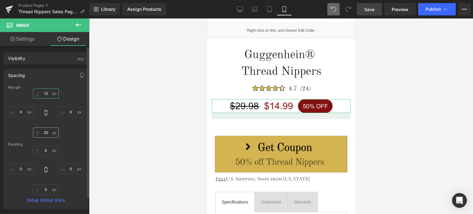
type input "13"
click at [48, 133] on input "20" at bounding box center [46, 132] width 26 height 10
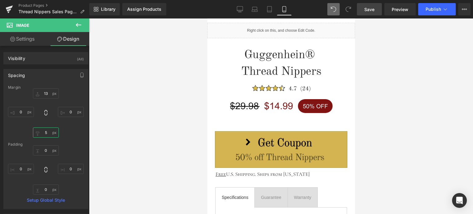
type input "5"
click at [376, 7] on link "Save" at bounding box center [369, 9] width 25 height 12
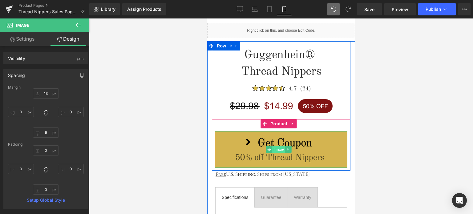
click at [274, 146] on span "Image" at bounding box center [278, 149] width 13 height 7
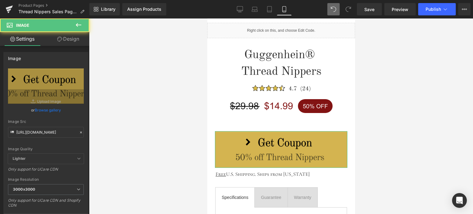
click at [76, 40] on link "Design" at bounding box center [68, 39] width 45 height 14
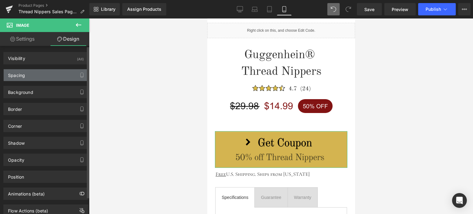
click at [38, 73] on div "Spacing" at bounding box center [46, 75] width 84 height 12
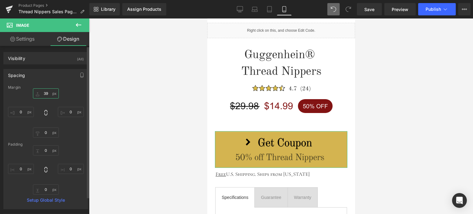
click at [47, 93] on input "39" at bounding box center [46, 93] width 26 height 10
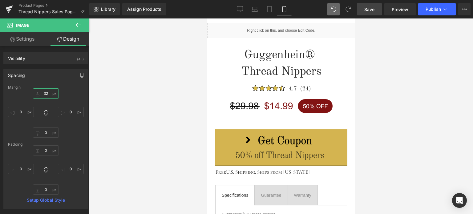
type input "32"
click at [371, 9] on span "Save" at bounding box center [369, 9] width 10 height 6
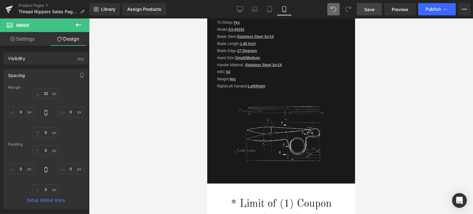
scroll to position [1408, 0]
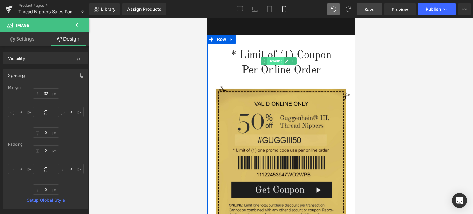
click at [280, 57] on span "Heading" at bounding box center [275, 60] width 17 height 7
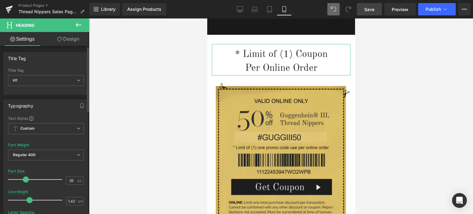
click at [24, 178] on span at bounding box center [26, 179] width 6 height 6
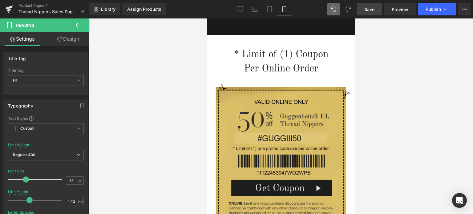
click at [372, 8] on span "Save" at bounding box center [369, 9] width 10 height 6
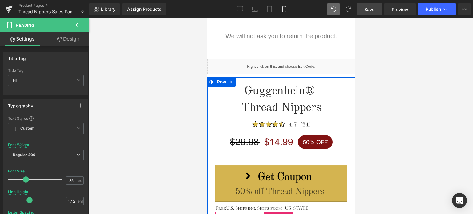
scroll to position [700, 0]
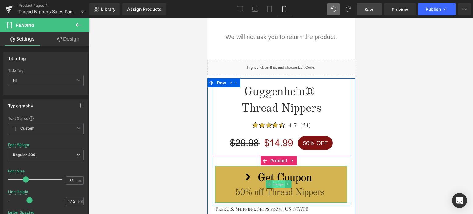
click at [280, 183] on span "Image" at bounding box center [278, 183] width 13 height 7
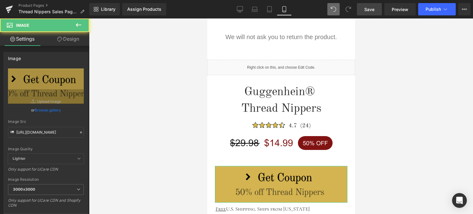
click at [70, 42] on link "Design" at bounding box center [68, 39] width 45 height 14
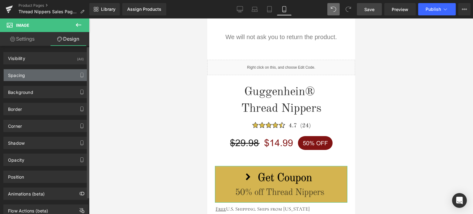
click at [41, 76] on div "Spacing" at bounding box center [46, 75] width 84 height 12
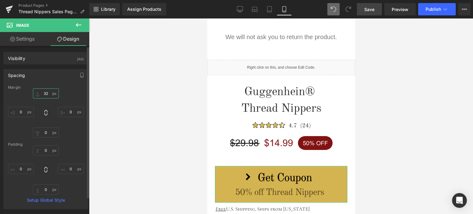
click at [47, 94] on input "32" at bounding box center [46, 93] width 26 height 10
click at [48, 92] on input "32" at bounding box center [46, 93] width 26 height 10
click at [47, 92] on input "32" at bounding box center [46, 93] width 26 height 10
type input "31"
click at [370, 9] on span "Save" at bounding box center [369, 9] width 10 height 6
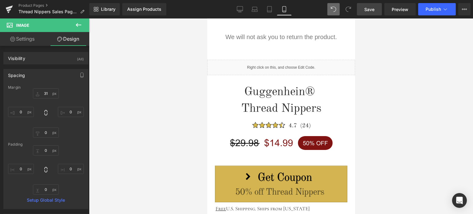
click at [374, 9] on span "Save" at bounding box center [369, 9] width 10 height 6
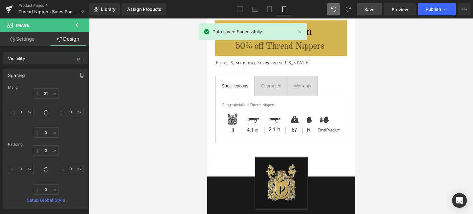
scroll to position [876, 0]
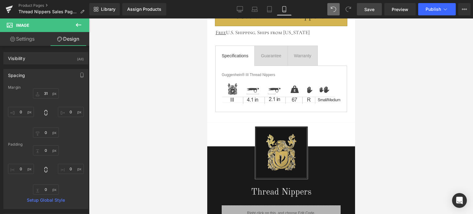
click at [366, 9] on span "Save" at bounding box center [369, 9] width 10 height 6
drag, startPoint x: 80, startPoint y: 26, endPoint x: 81, endPoint y: 21, distance: 5.2
click at [80, 26] on icon at bounding box center [78, 24] width 7 height 7
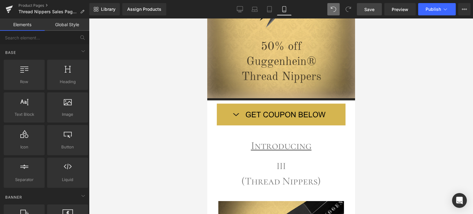
scroll to position [0, 0]
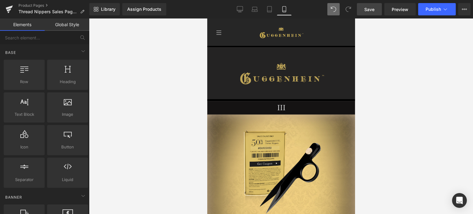
drag, startPoint x: 353, startPoint y: 104, endPoint x: 581, endPoint y: 42, distance: 236.4
click at [367, 9] on span "Save" at bounding box center [369, 9] width 10 height 6
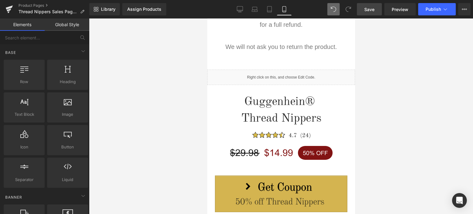
scroll to position [653, 0]
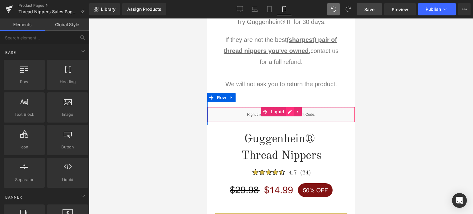
click at [286, 110] on div "Liquid" at bounding box center [281, 114] width 148 height 15
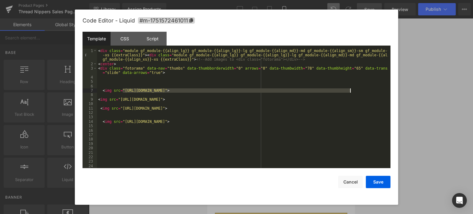
drag, startPoint x: 123, startPoint y: 92, endPoint x: 349, endPoint y: 91, distance: 226.0
click at [349, 91] on div "< div class = "module gf_module-{{align_lg}} gf_module-{{align_lg}}-lg gf_modul…" at bounding box center [242, 117] width 291 height 137
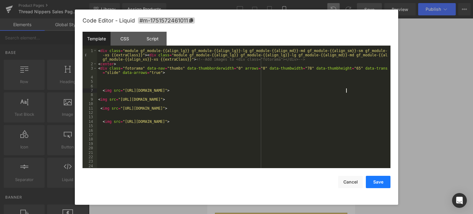
click at [378, 181] on button "Save" at bounding box center [378, 182] width 25 height 12
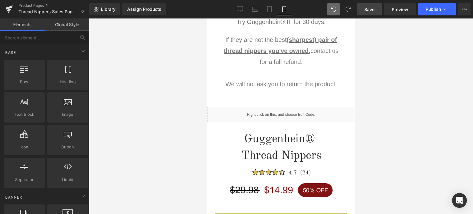
click at [371, 8] on span "Save" at bounding box center [369, 9] width 10 height 6
click at [371, 9] on span "Save" at bounding box center [369, 9] width 10 height 6
click at [373, 5] on link "Save" at bounding box center [369, 9] width 25 height 12
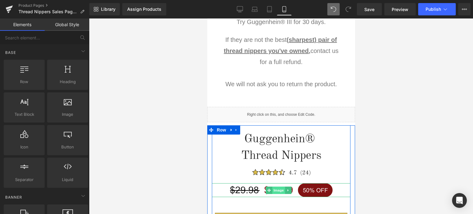
click at [277, 189] on span "Image" at bounding box center [278, 190] width 13 height 7
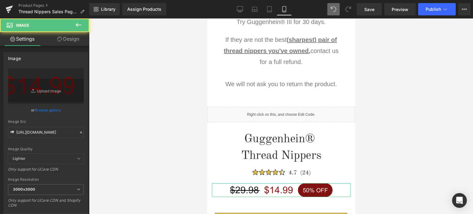
click at [77, 41] on link "Design" at bounding box center [68, 39] width 45 height 14
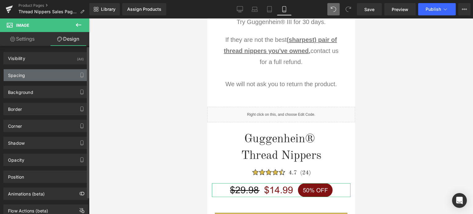
click at [54, 76] on div "Spacing" at bounding box center [46, 75] width 84 height 12
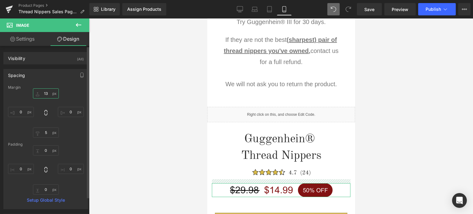
click at [50, 94] on input "text" at bounding box center [46, 93] width 26 height 10
click at [48, 94] on input "text" at bounding box center [46, 93] width 26 height 10
click at [48, 93] on input "text" at bounding box center [46, 93] width 26 height 10
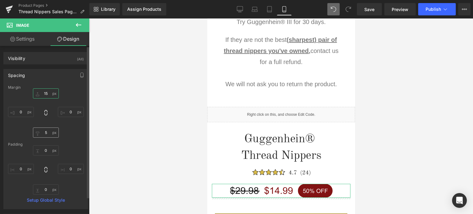
type input "15"
click at [47, 132] on input "text" at bounding box center [46, 132] width 26 height 10
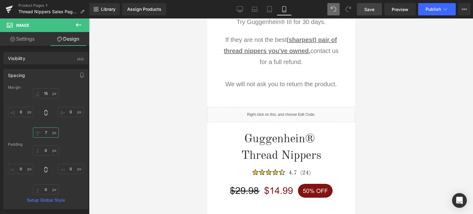
type input "7"
click at [370, 10] on span "Save" at bounding box center [369, 9] width 10 height 6
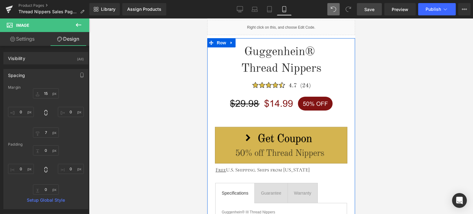
scroll to position [807, 0]
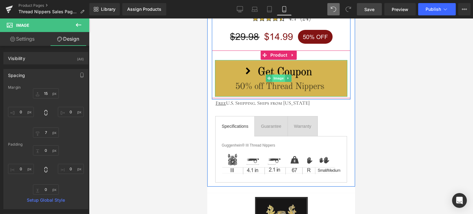
click at [280, 76] on span "Image" at bounding box center [278, 77] width 13 height 7
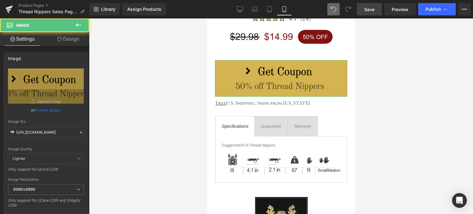
drag, startPoint x: 70, startPoint y: 41, endPoint x: 67, endPoint y: 37, distance: 4.4
click at [70, 41] on link "Design" at bounding box center [68, 39] width 45 height 14
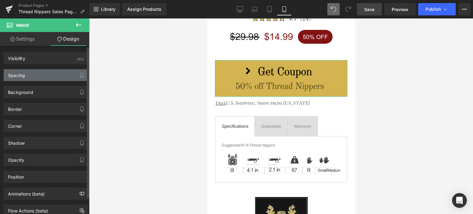
click at [42, 75] on div "Spacing" at bounding box center [46, 75] width 84 height 12
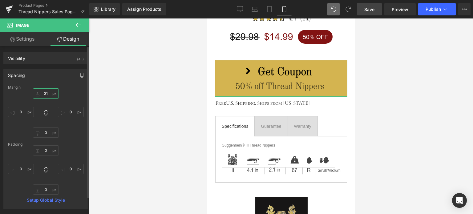
click at [46, 92] on input "31" at bounding box center [46, 93] width 26 height 10
click at [48, 93] on input "31" at bounding box center [46, 93] width 26 height 10
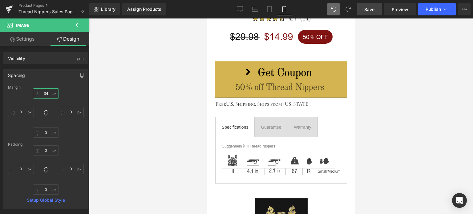
type input "34"
click at [373, 7] on span "Save" at bounding box center [369, 9] width 10 height 6
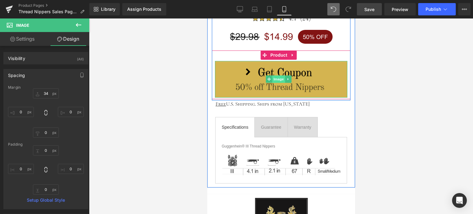
click at [280, 77] on span "Image" at bounding box center [278, 78] width 13 height 7
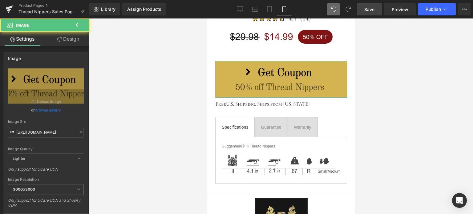
click at [67, 38] on link "Design" at bounding box center [68, 39] width 45 height 14
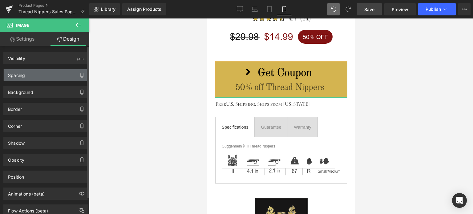
click at [44, 77] on div "Spacing" at bounding box center [46, 75] width 84 height 12
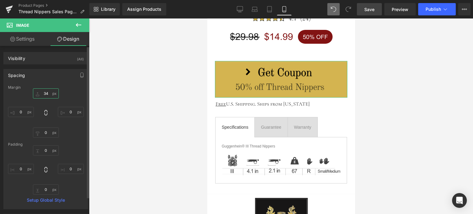
click at [47, 93] on input "34" at bounding box center [46, 93] width 26 height 10
click at [48, 95] on input "34" at bounding box center [46, 93] width 26 height 10
click at [46, 93] on input "34" at bounding box center [46, 93] width 26 height 10
drag, startPoint x: 44, startPoint y: 93, endPoint x: 48, endPoint y: 93, distance: 3.4
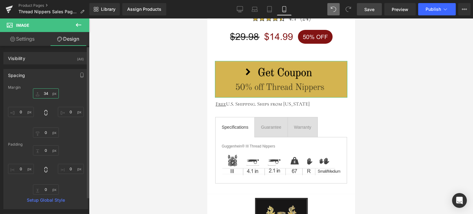
click at [48, 93] on input "34" at bounding box center [46, 93] width 26 height 10
type input "35"
click at [376, 10] on link "Save" at bounding box center [369, 9] width 25 height 12
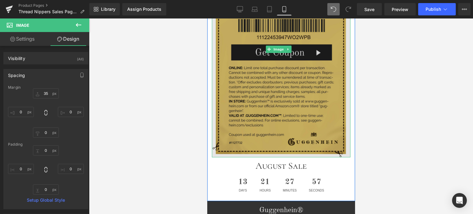
scroll to position [1638, 0]
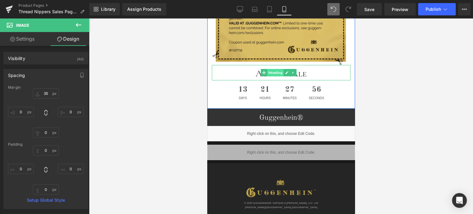
drag, startPoint x: 278, startPoint y: 60, endPoint x: 281, endPoint y: 56, distance: 5.2
click at [278, 69] on span "Heading" at bounding box center [275, 72] width 17 height 7
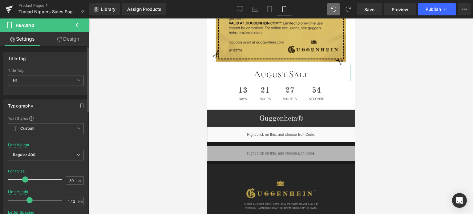
click at [26, 178] on span at bounding box center [25, 179] width 6 height 6
click at [377, 10] on link "Save" at bounding box center [369, 9] width 25 height 12
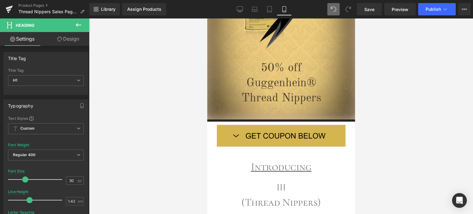
scroll to position [99, 0]
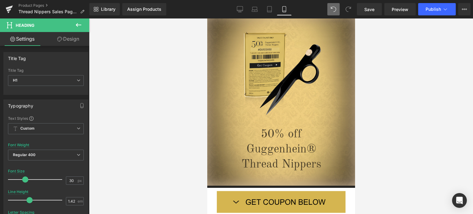
click at [81, 25] on icon at bounding box center [79, 25] width 6 height 4
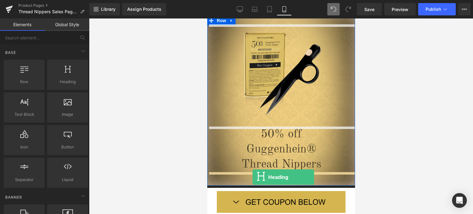
drag, startPoint x: 280, startPoint y: 87, endPoint x: 252, endPoint y: 177, distance: 94.1
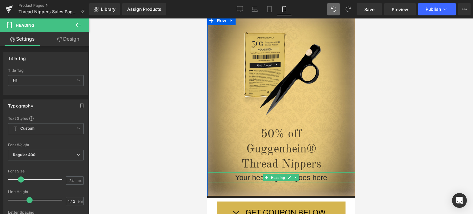
click at [319, 179] on h1 "Your heading text goes here" at bounding box center [281, 177] width 148 height 10
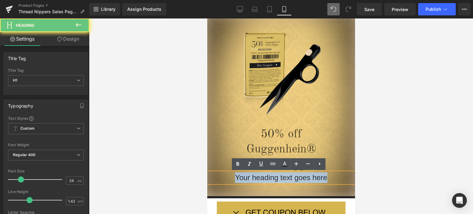
drag, startPoint x: 329, startPoint y: 180, endPoint x: 222, endPoint y: 179, distance: 107.1
click at [222, 179] on h1 "Your heading text goes here" at bounding box center [281, 177] width 148 height 10
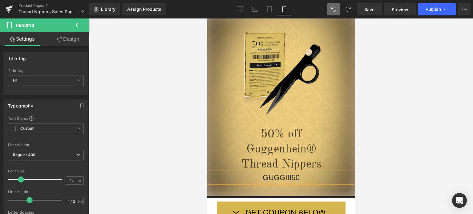
click at [400, 164] on div at bounding box center [281, 115] width 384 height 195
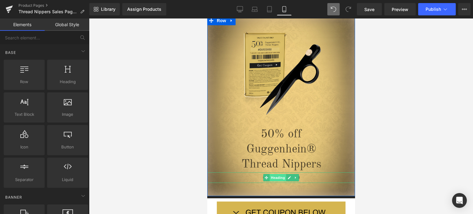
click at [277, 178] on span "Heading" at bounding box center [277, 177] width 17 height 7
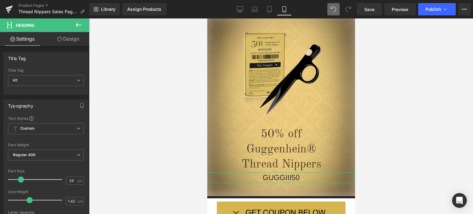
drag, startPoint x: 73, startPoint y: 39, endPoint x: 67, endPoint y: 59, distance: 20.3
click at [73, 39] on link "Design" at bounding box center [68, 39] width 45 height 14
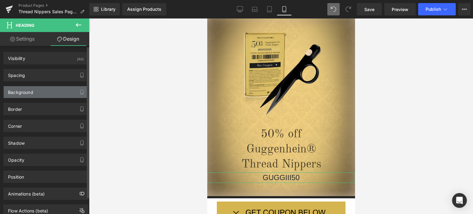
click at [53, 93] on div "Background" at bounding box center [46, 92] width 84 height 12
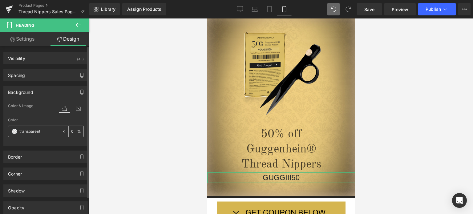
click at [12, 133] on div "transparent" at bounding box center [34, 131] width 53 height 11
click at [16, 131] on span at bounding box center [14, 131] width 5 height 5
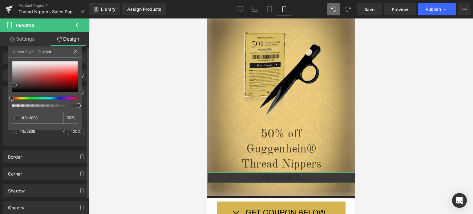
click at [14, 85] on div at bounding box center [45, 76] width 66 height 31
click at [14, 84] on span at bounding box center [13, 85] width 5 height 5
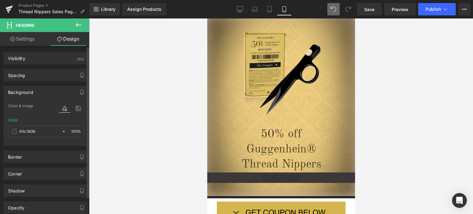
click at [422, 178] on div at bounding box center [281, 115] width 384 height 195
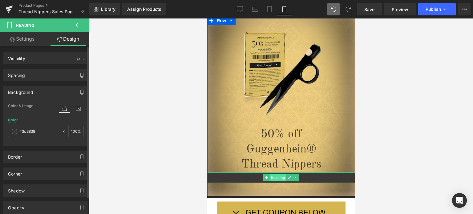
click at [276, 179] on span "Heading" at bounding box center [277, 177] width 17 height 7
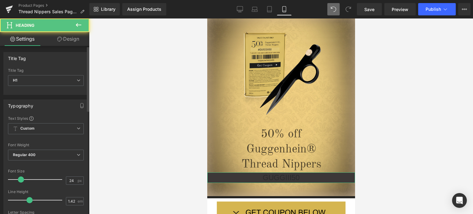
scroll to position [123, 0]
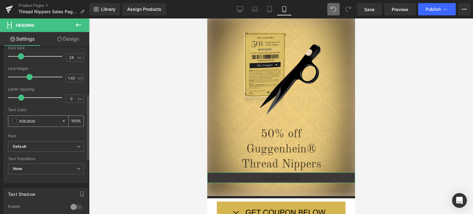
click at [15, 120] on span at bounding box center [14, 121] width 5 height 5
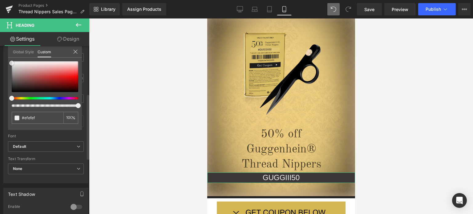
click at [12, 63] on div at bounding box center [45, 76] width 66 height 31
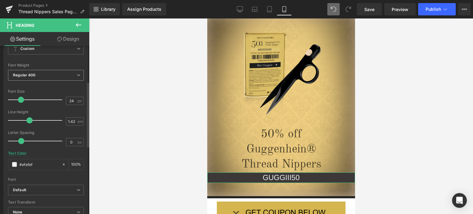
scroll to position [62, 0]
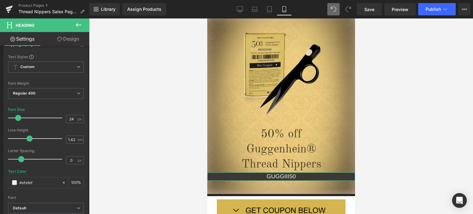
drag, startPoint x: 20, startPoint y: 117, endPoint x: 98, endPoint y: 86, distance: 84.4
click at [17, 117] on span at bounding box center [18, 118] width 6 height 6
click at [67, 37] on link "Design" at bounding box center [68, 39] width 45 height 14
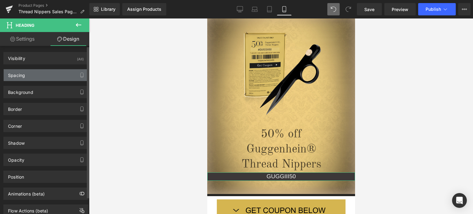
click at [32, 74] on div "Spacing" at bounding box center [46, 75] width 84 height 12
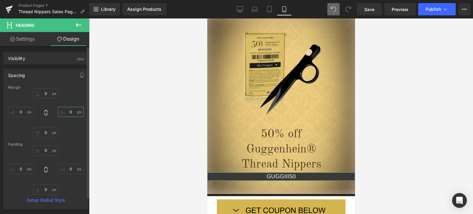
click at [72, 112] on input "0" at bounding box center [71, 112] width 26 height 10
type input "25"
click at [22, 112] on input "0" at bounding box center [21, 112] width 26 height 10
type input "25"
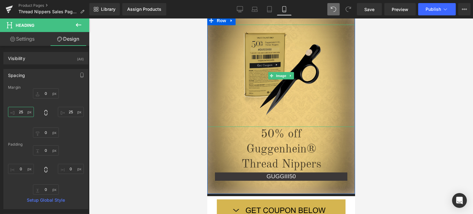
scroll to position [160, 0]
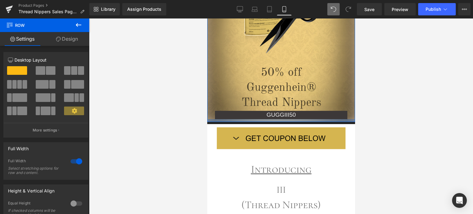
drag, startPoint x: 319, startPoint y: 128, endPoint x: 642, endPoint y: 145, distance: 324.0
click at [319, 117] on div "Image 50% off Guggenhein® Thread Nippers Heading GUGGIII50 Heading Row" at bounding box center [281, 39] width 148 height 170
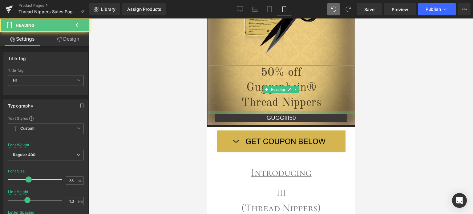
drag, startPoint x: 316, startPoint y: 110, endPoint x: 621, endPoint y: 132, distance: 305.9
click at [316, 113] on div at bounding box center [281, 112] width 148 height 3
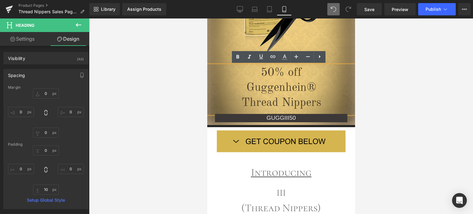
drag, startPoint x: 434, startPoint y: 118, endPoint x: 421, endPoint y: 118, distance: 12.9
click at [434, 118] on div at bounding box center [281, 115] width 384 height 195
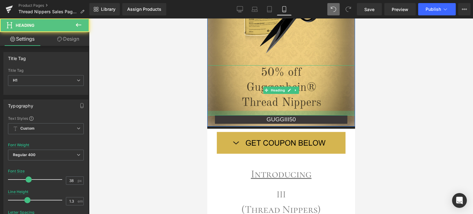
drag, startPoint x: 314, startPoint y: 112, endPoint x: 610, endPoint y: 105, distance: 296.2
click at [314, 114] on div at bounding box center [281, 113] width 148 height 5
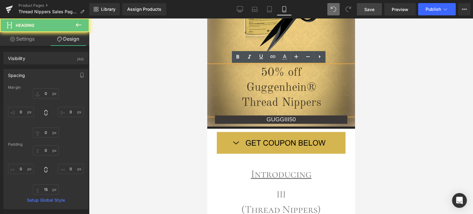
click at [373, 8] on span "Save" at bounding box center [369, 9] width 10 height 6
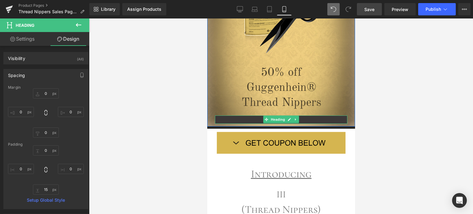
click at [274, 119] on span "Heading" at bounding box center [277, 119] width 17 height 7
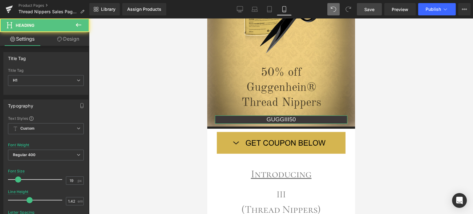
click at [67, 38] on link "Design" at bounding box center [68, 39] width 45 height 14
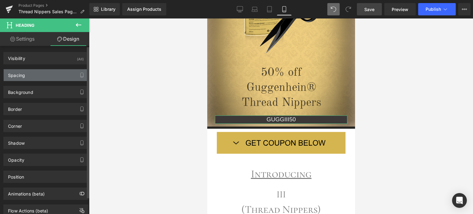
click at [41, 77] on div "Spacing" at bounding box center [46, 75] width 84 height 12
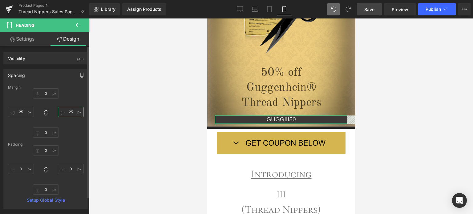
click at [72, 112] on input "25" at bounding box center [71, 112] width 26 height 10
type input "5"
click at [24, 110] on input "25" at bounding box center [21, 112] width 26 height 10
click at [19, 111] on input "5" at bounding box center [21, 112] width 26 height 10
type input "9"
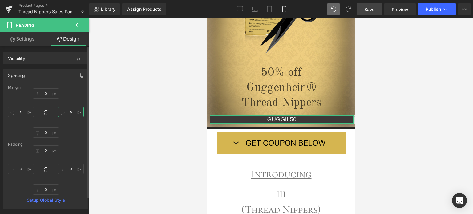
click at [71, 111] on input "5" at bounding box center [71, 112] width 26 height 10
type input "9"
click at [21, 112] on input "9" at bounding box center [21, 112] width 26 height 10
type input "12"
click at [73, 112] on input "9" at bounding box center [71, 112] width 26 height 10
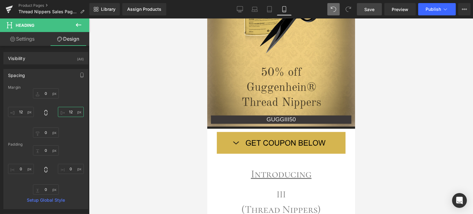
type input "12"
click at [373, 9] on span "Save" at bounding box center [369, 9] width 10 height 6
click at [294, 120] on icon at bounding box center [295, 120] width 3 height 4
click at [297, 120] on icon at bounding box center [298, 119] width 3 height 3
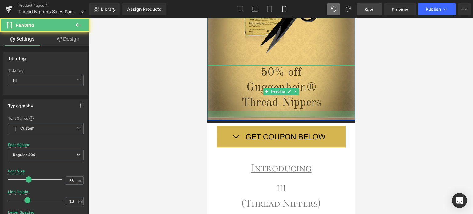
click at [302, 117] on div at bounding box center [281, 114] width 148 height 7
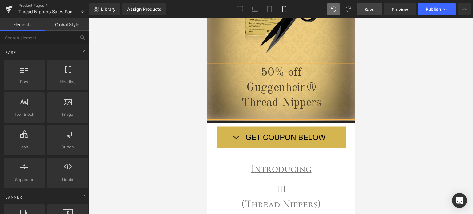
click at [434, 110] on div at bounding box center [281, 115] width 384 height 195
click at [372, 8] on span "Save" at bounding box center [369, 9] width 10 height 6
click at [372, 10] on span "Save" at bounding box center [369, 9] width 10 height 6
click at [371, 9] on span "Save" at bounding box center [369, 9] width 10 height 6
click at [373, 7] on span "Save" at bounding box center [369, 9] width 10 height 6
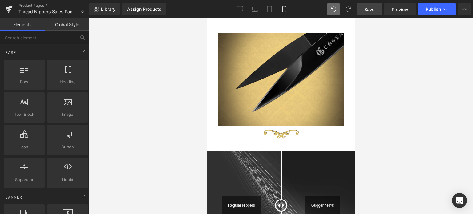
scroll to position [0, 0]
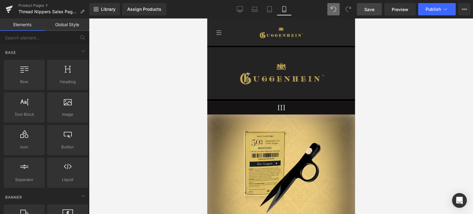
drag, startPoint x: 353, startPoint y: 50, endPoint x: 574, endPoint y: 50, distance: 221.0
click at [369, 8] on span "Save" at bounding box center [369, 9] width 10 height 6
click at [32, 5] on link "Product Pages" at bounding box center [53, 5] width 71 height 5
